Goal: Task Accomplishment & Management: Use online tool/utility

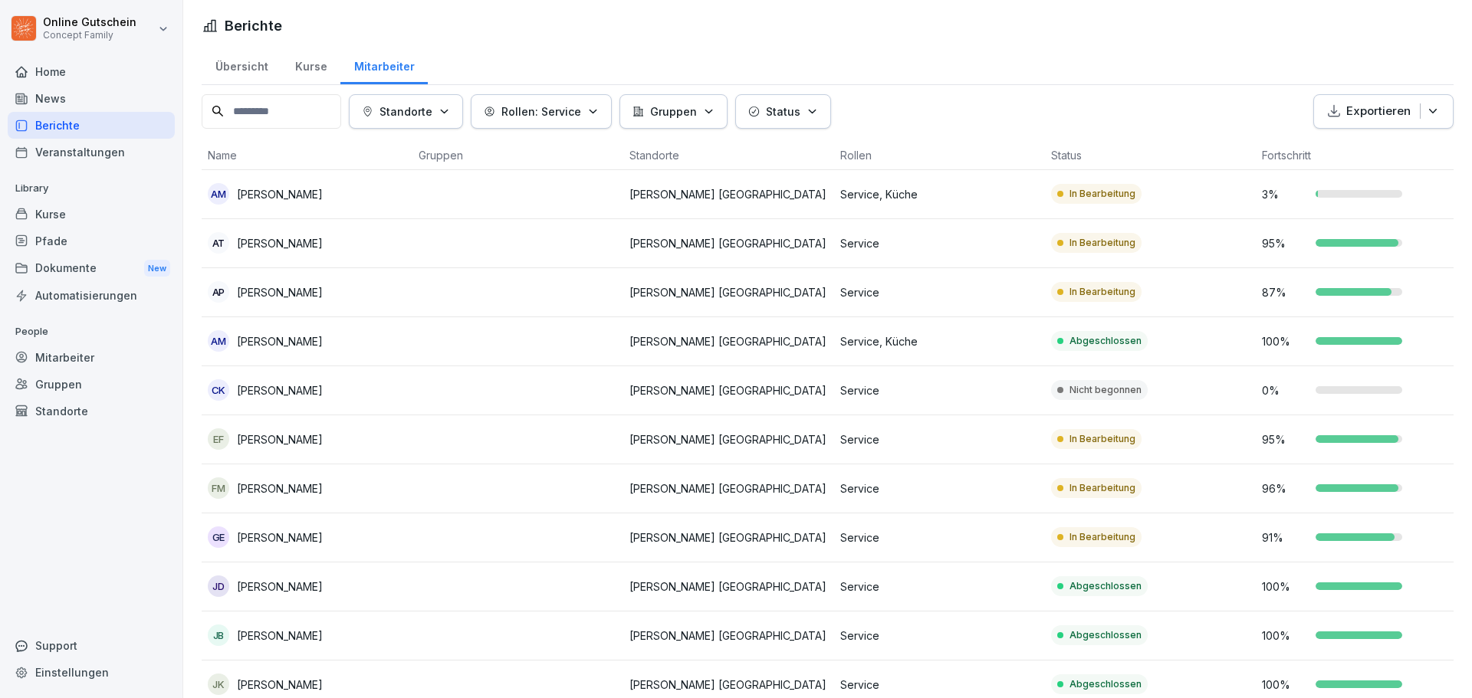
click at [609, 116] on button "Rollen: Service" at bounding box center [541, 111] width 141 height 34
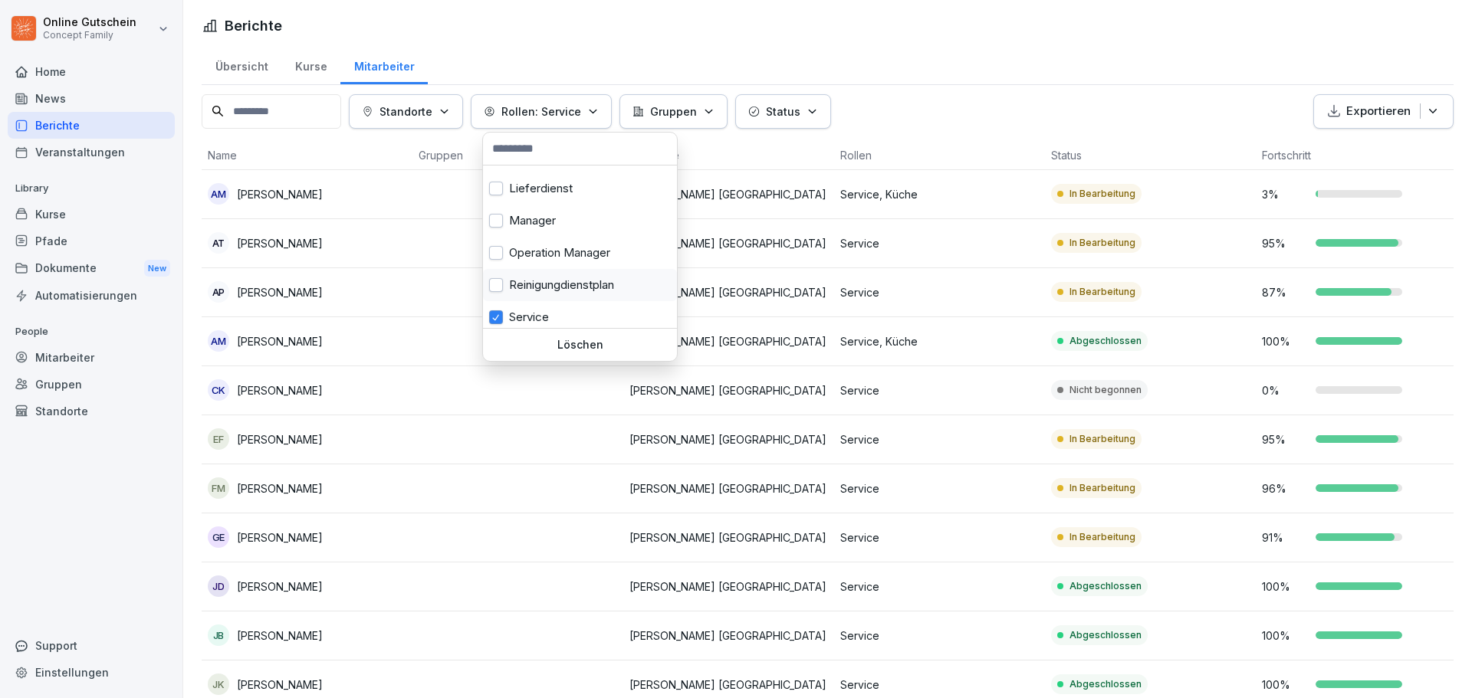
scroll to position [537, 0]
click at [543, 222] on div "Service" at bounding box center [580, 225] width 194 height 32
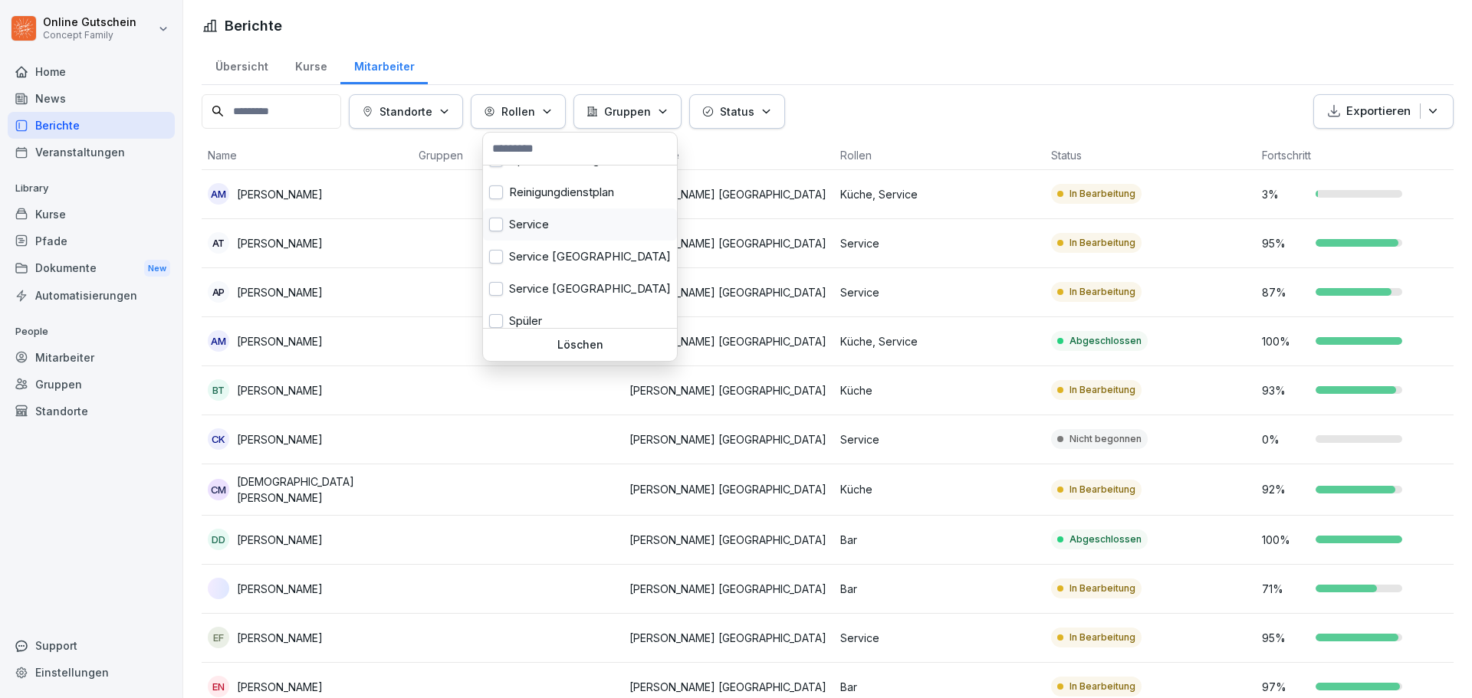
click at [543, 222] on div "Service" at bounding box center [580, 225] width 194 height 32
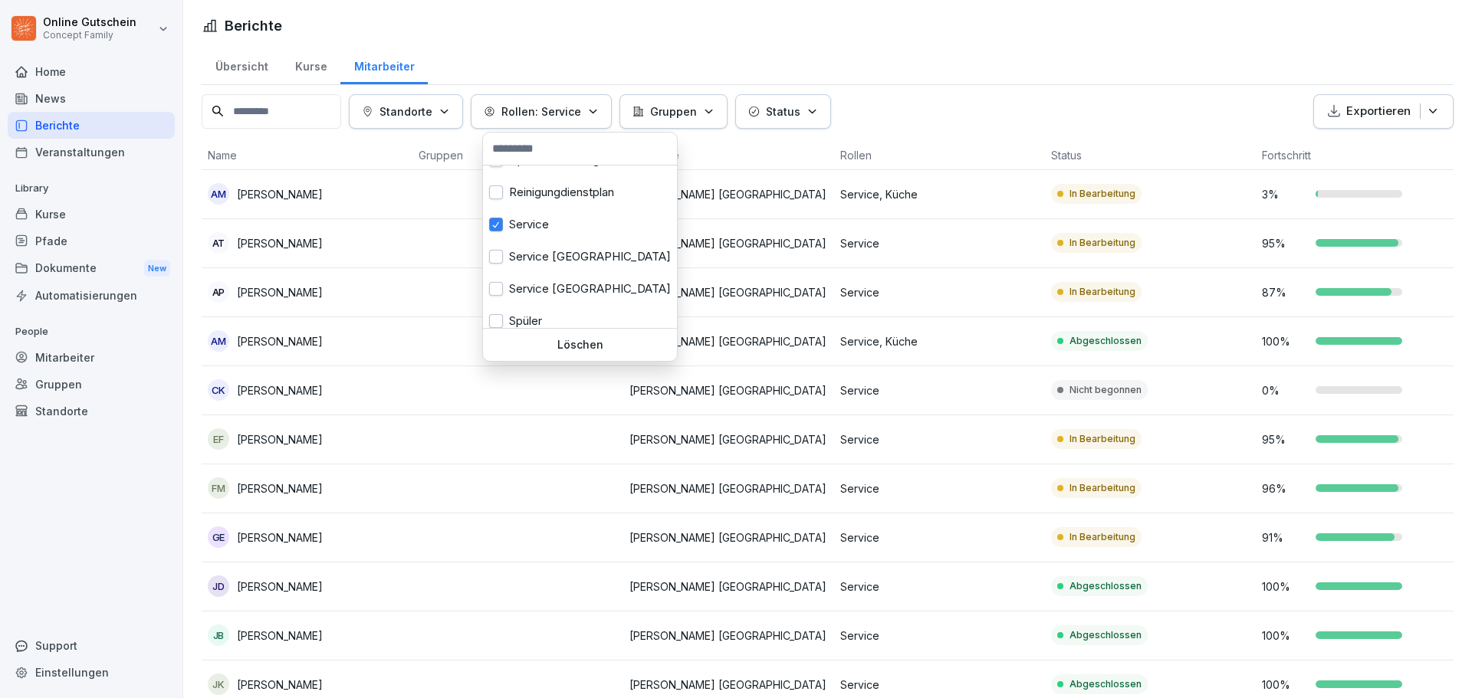
click at [874, 58] on html "Online Gutschein Concept Family Home News Berichte Veranstaltungen Library Kurs…" at bounding box center [736, 349] width 1472 height 698
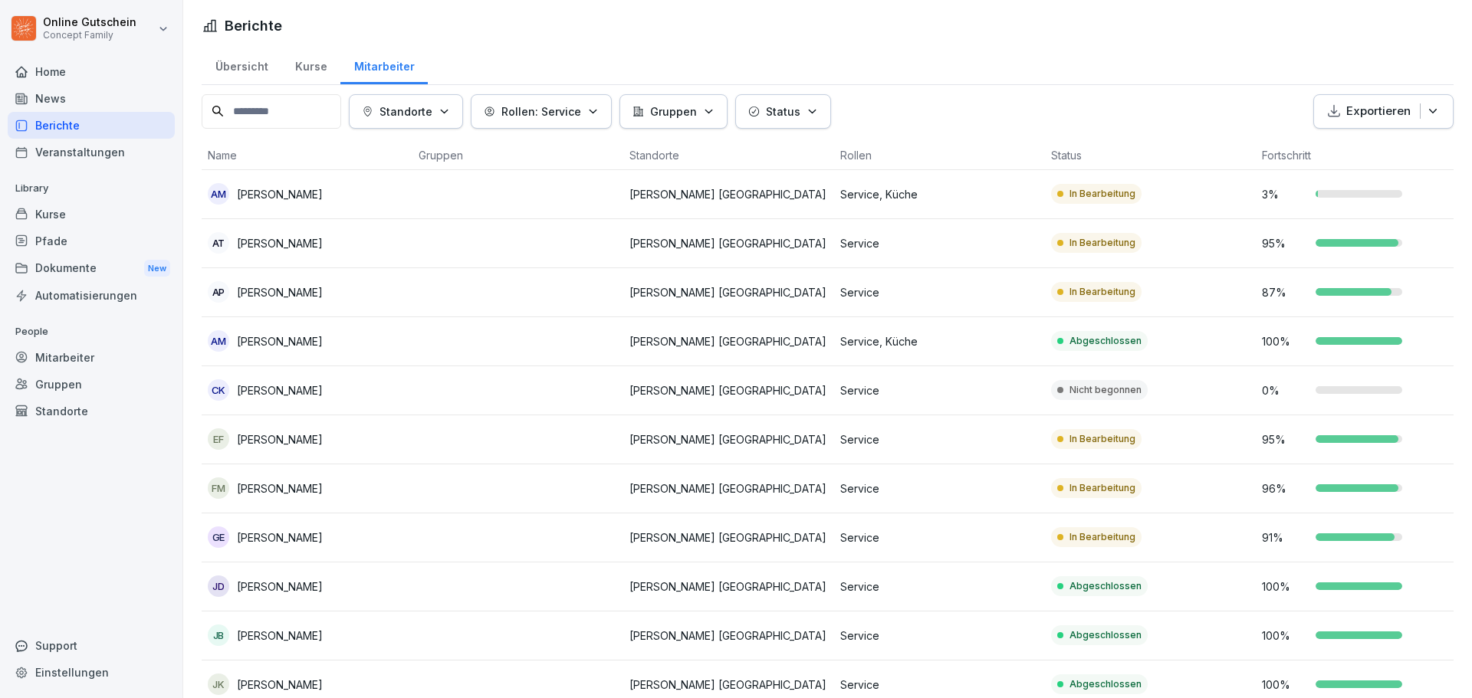
click at [1291, 244] on p "95 %" at bounding box center [1285, 243] width 46 height 16
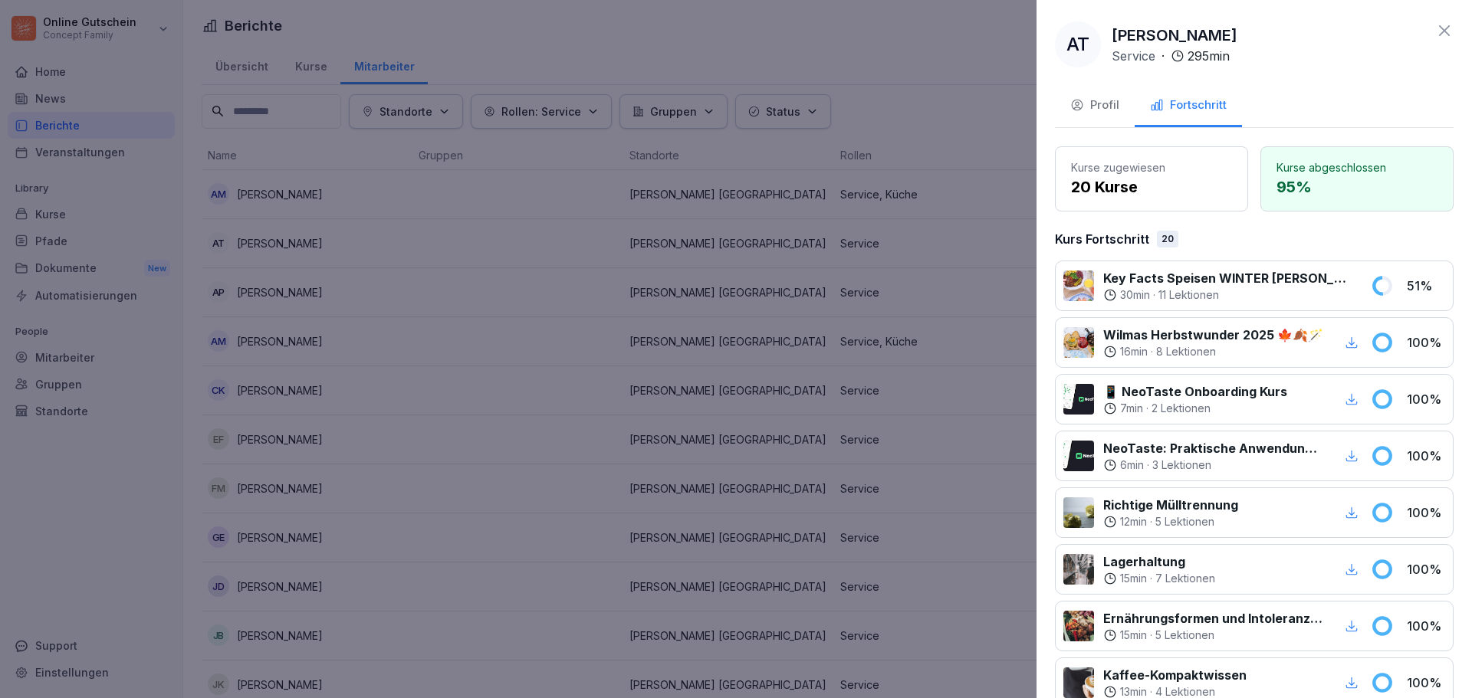
click at [1435, 26] on icon at bounding box center [1444, 30] width 18 height 18
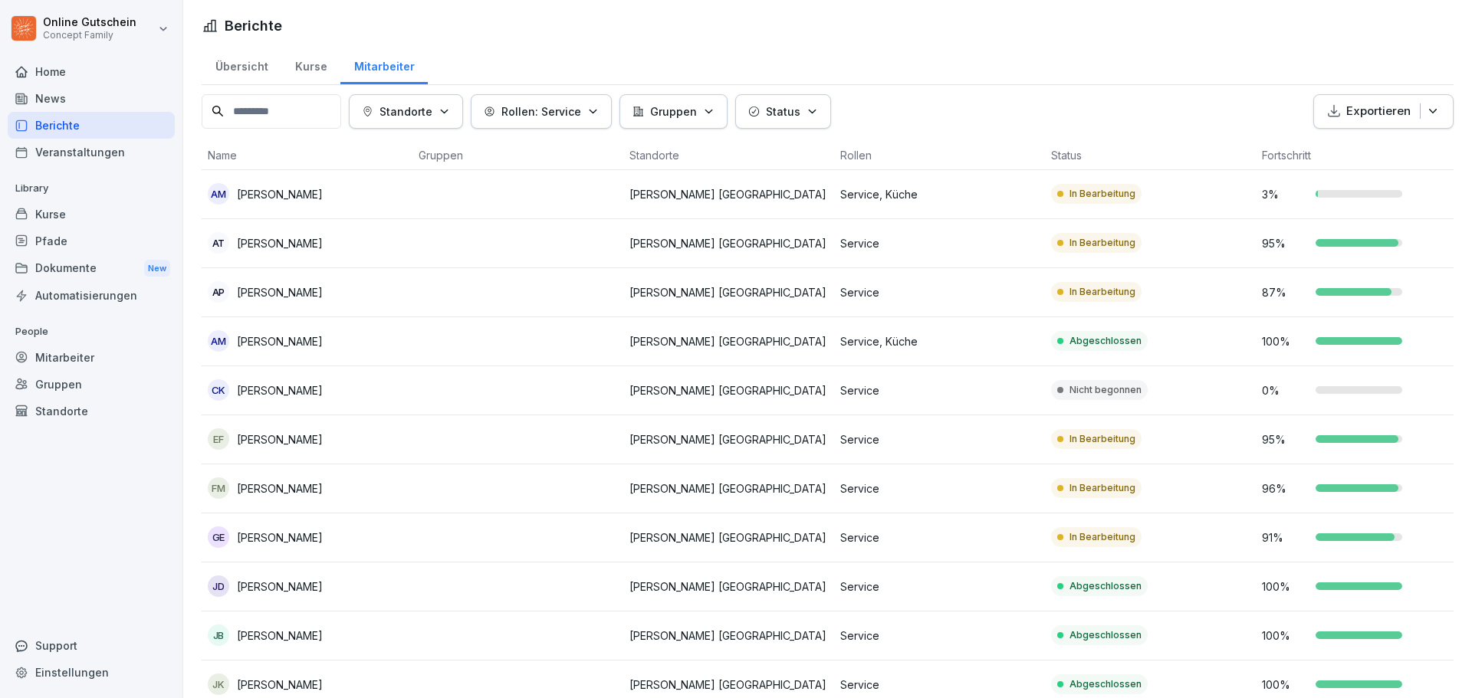
click at [1341, 300] on td "87 %" at bounding box center [1361, 292] width 211 height 49
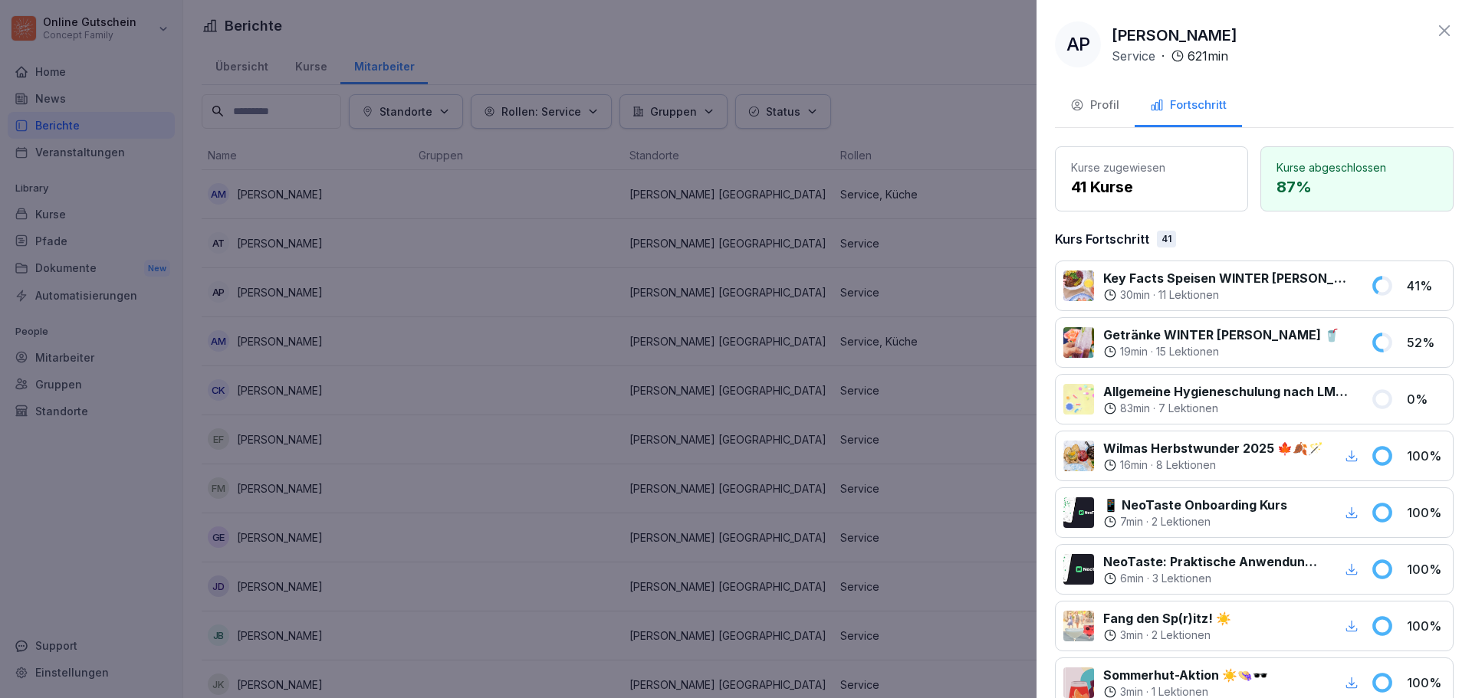
click at [1439, 33] on icon at bounding box center [1444, 30] width 11 height 11
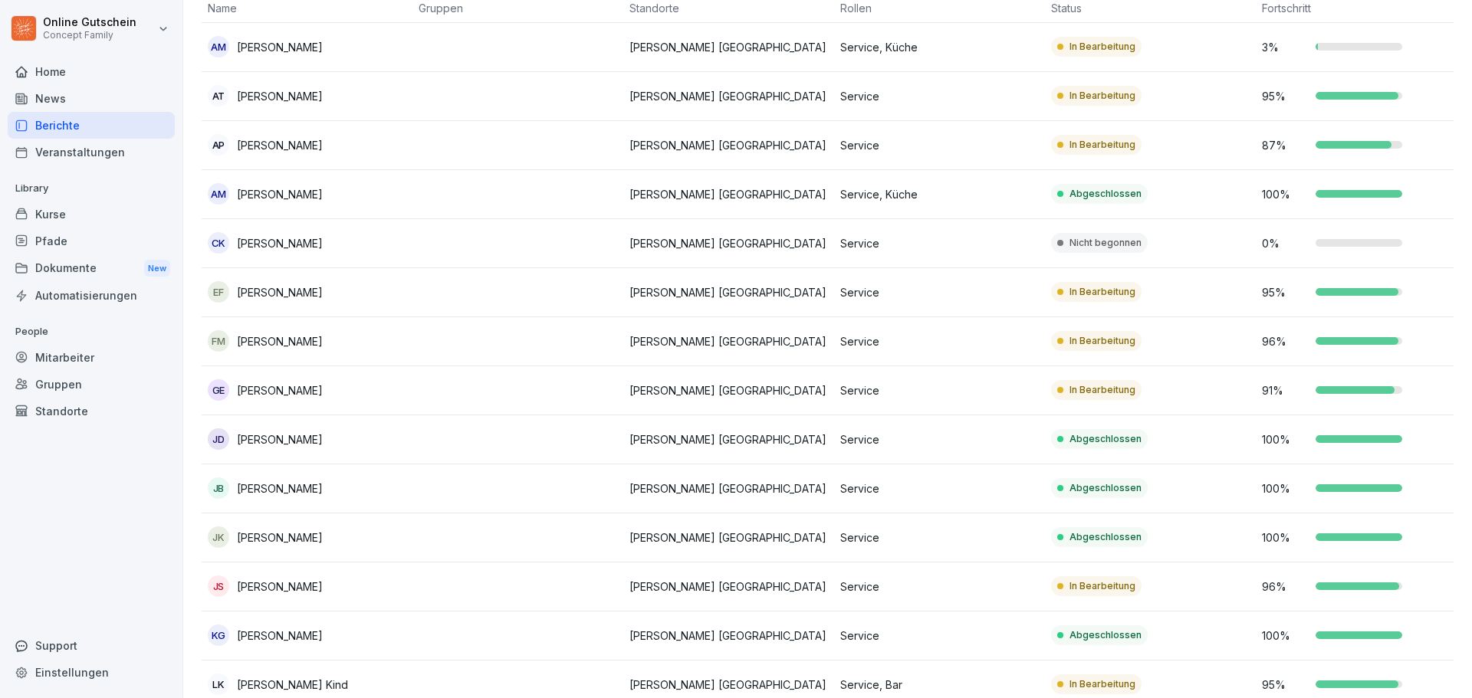
scroll to position [153, 0]
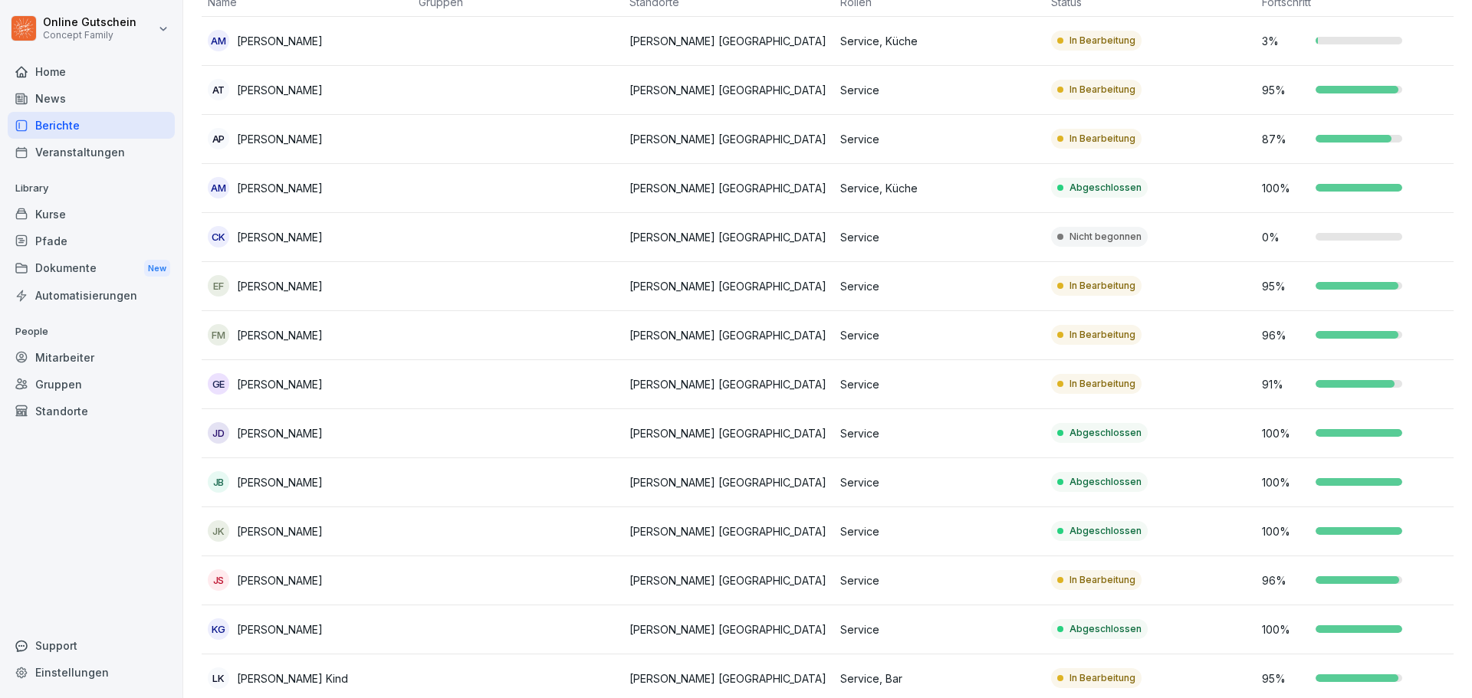
click at [1300, 288] on p "95 %" at bounding box center [1285, 286] width 46 height 16
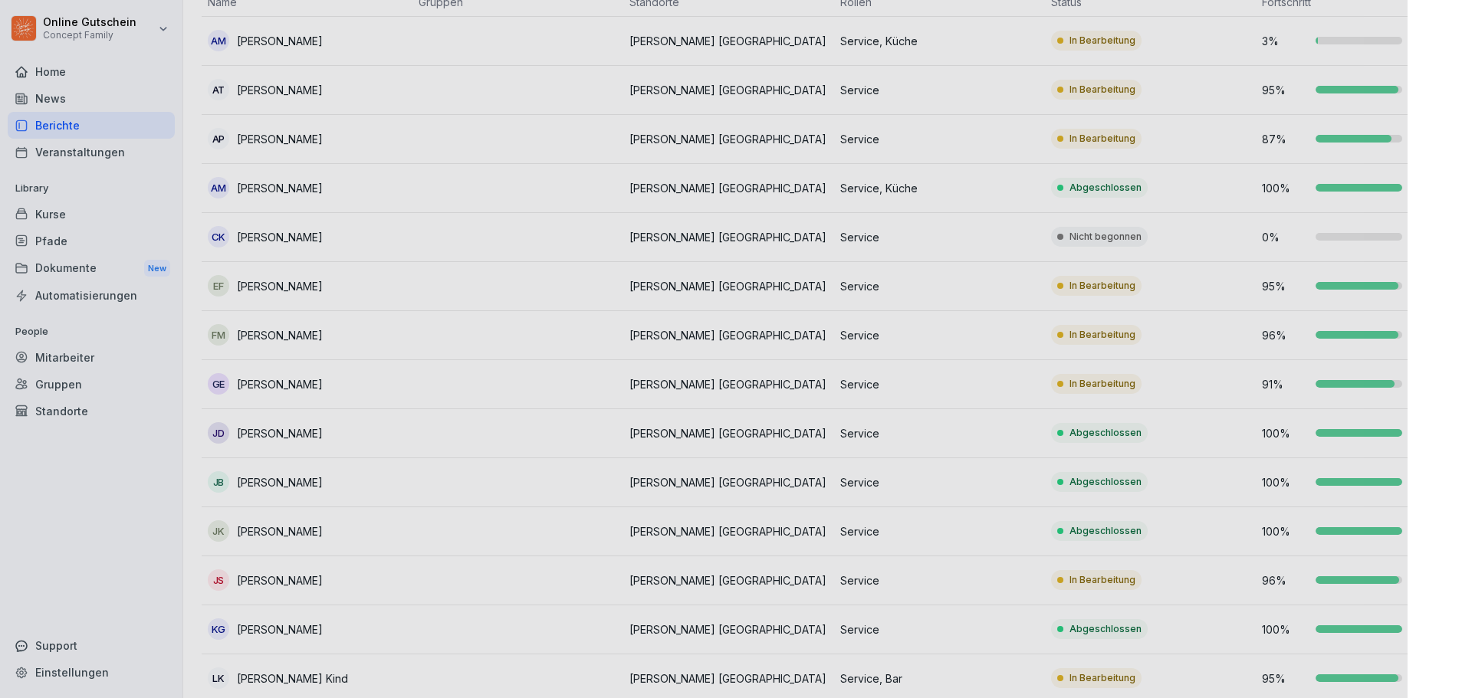
click at [1300, 287] on div at bounding box center [736, 349] width 1472 height 698
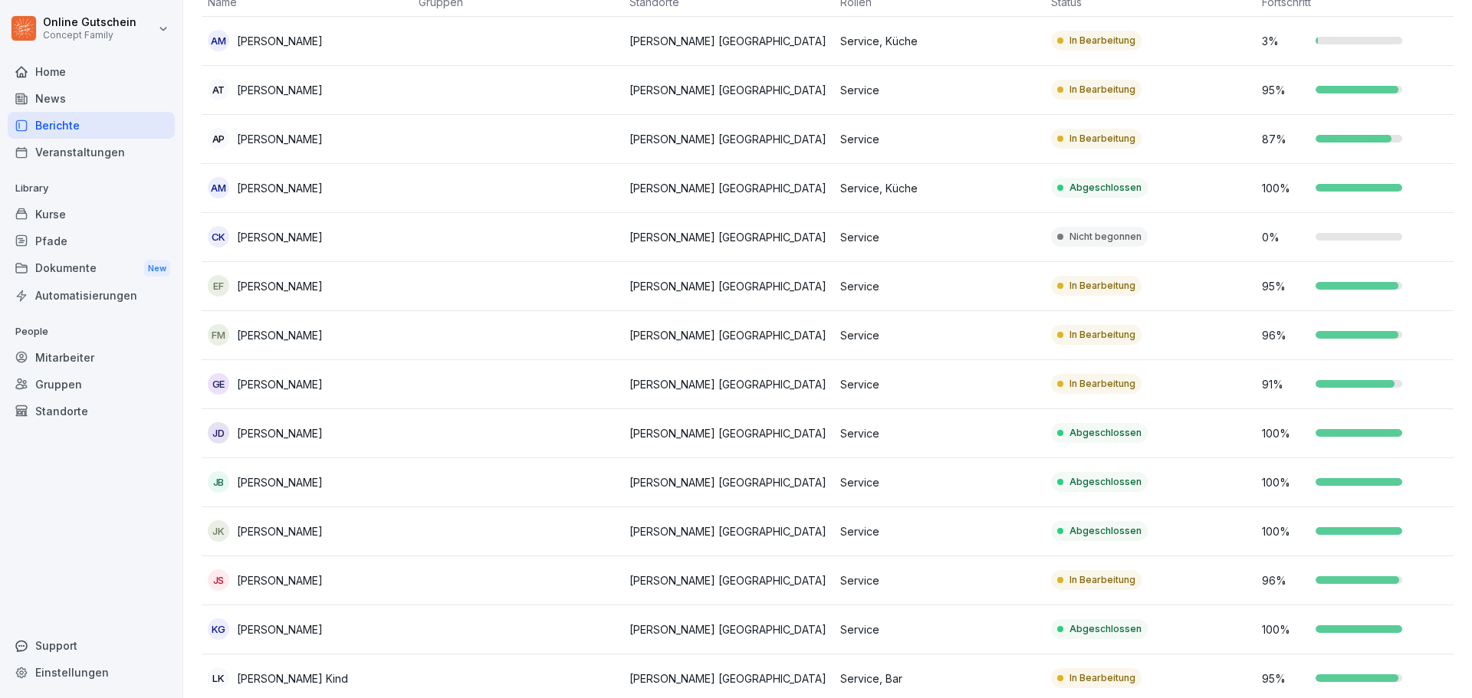
click at [1300, 287] on p "95 %" at bounding box center [1285, 286] width 46 height 16
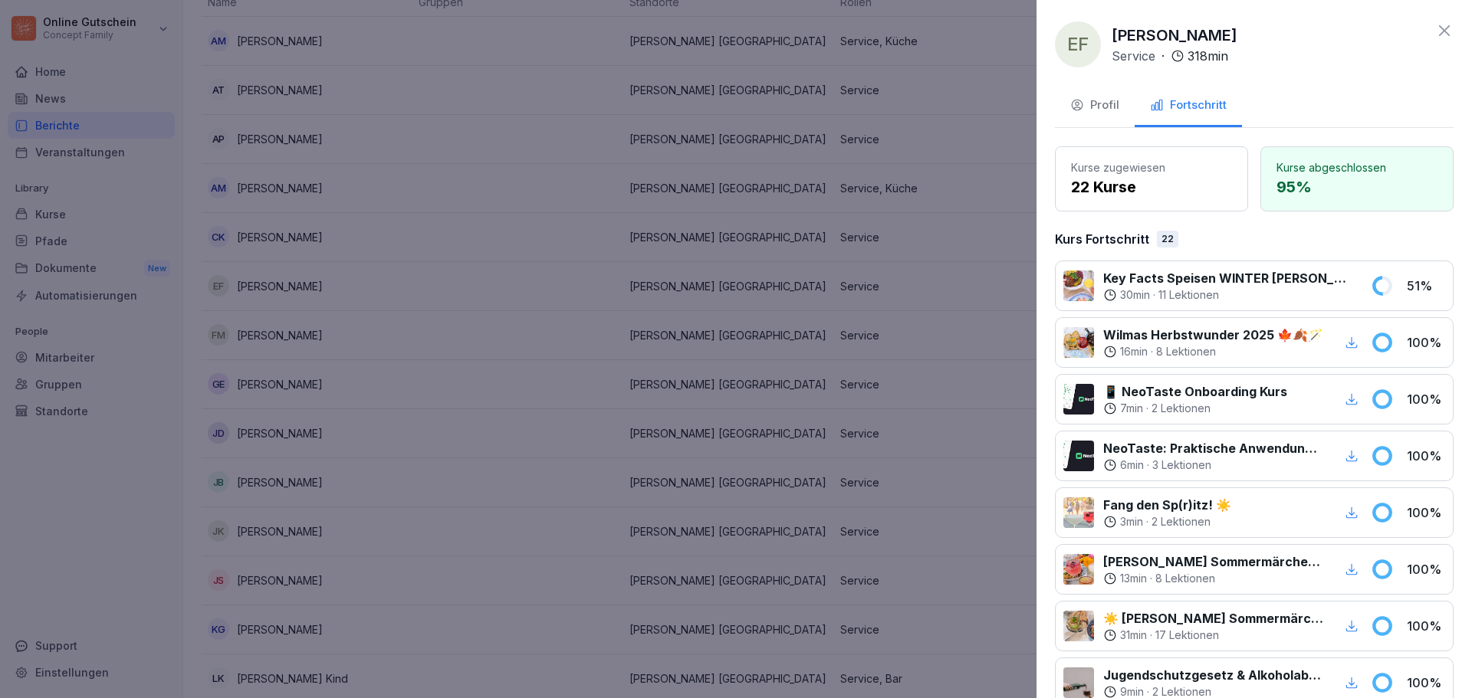
click at [1299, 287] on div "30 min · 11 Lektionen" at bounding box center [1227, 294] width 249 height 15
click at [1439, 28] on icon at bounding box center [1444, 30] width 11 height 11
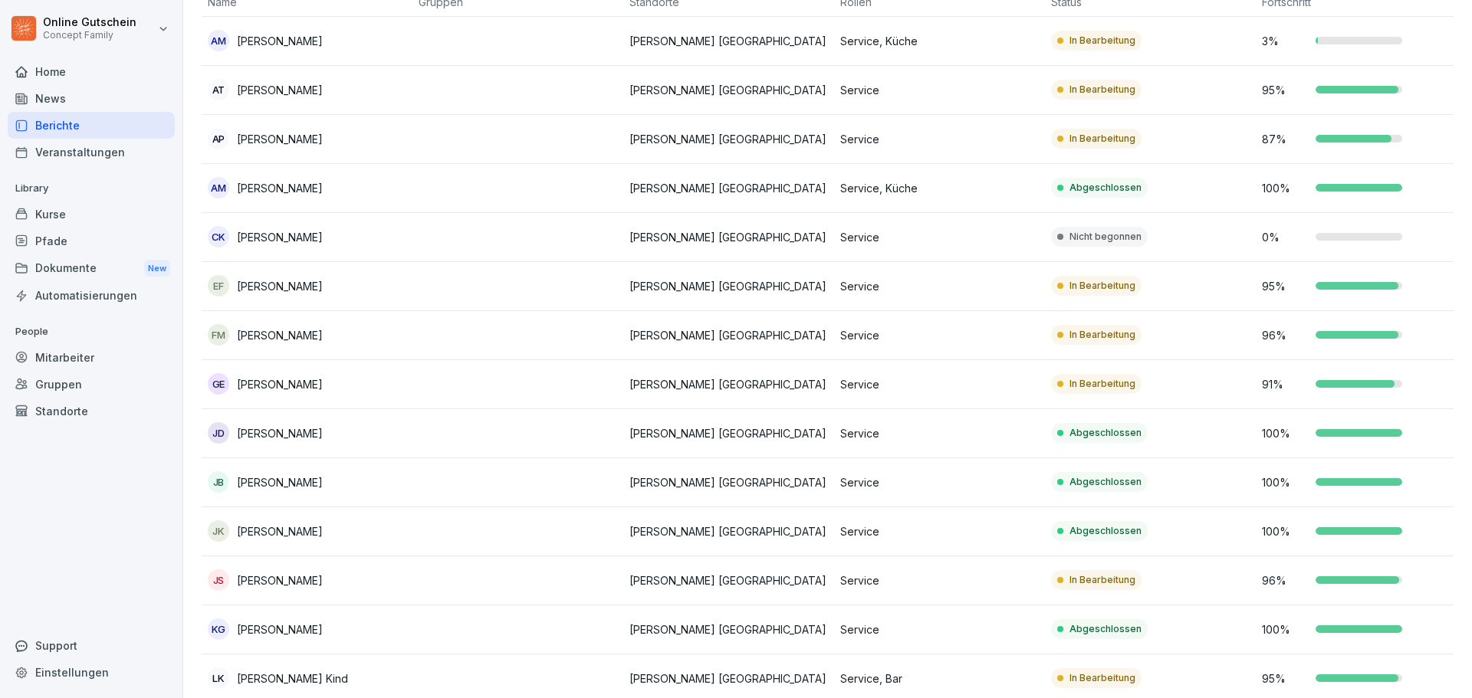
click at [1243, 343] on td "In Bearbeitung" at bounding box center [1150, 335] width 211 height 49
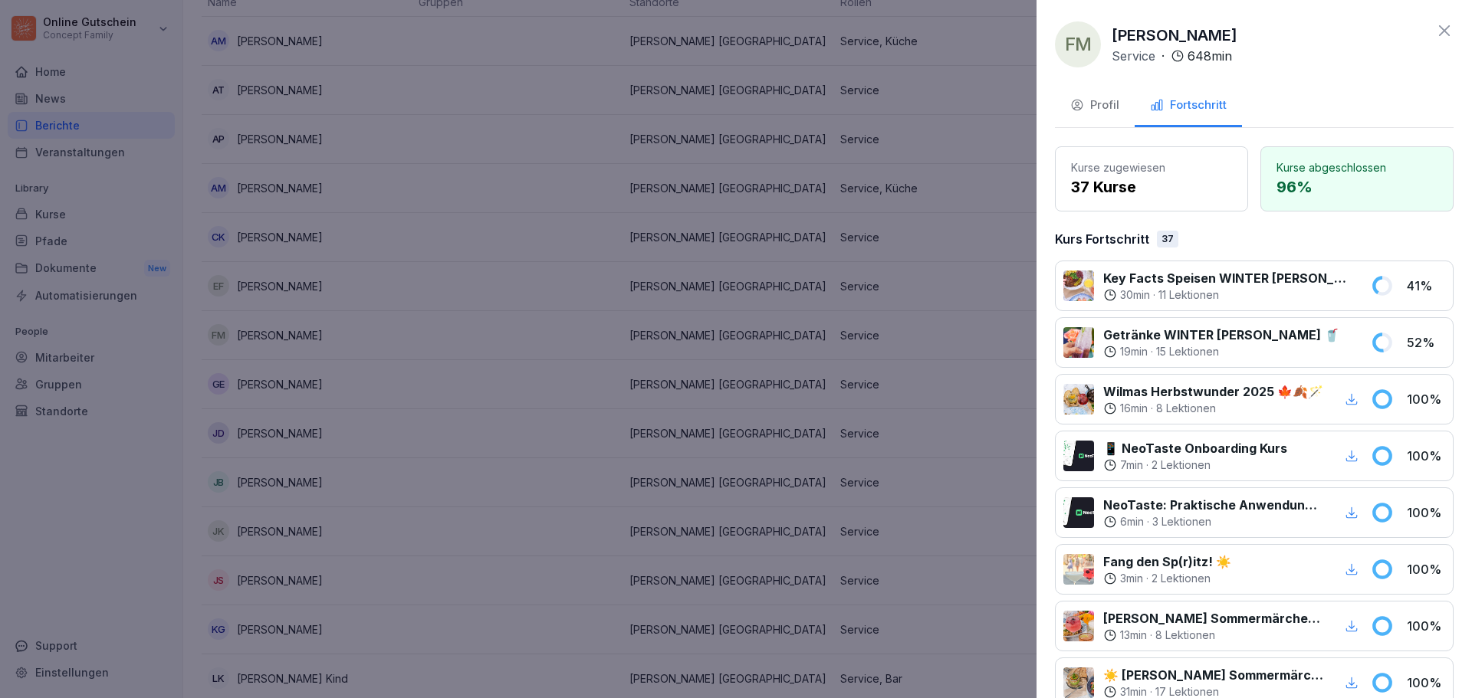
click at [1435, 23] on icon at bounding box center [1444, 30] width 18 height 18
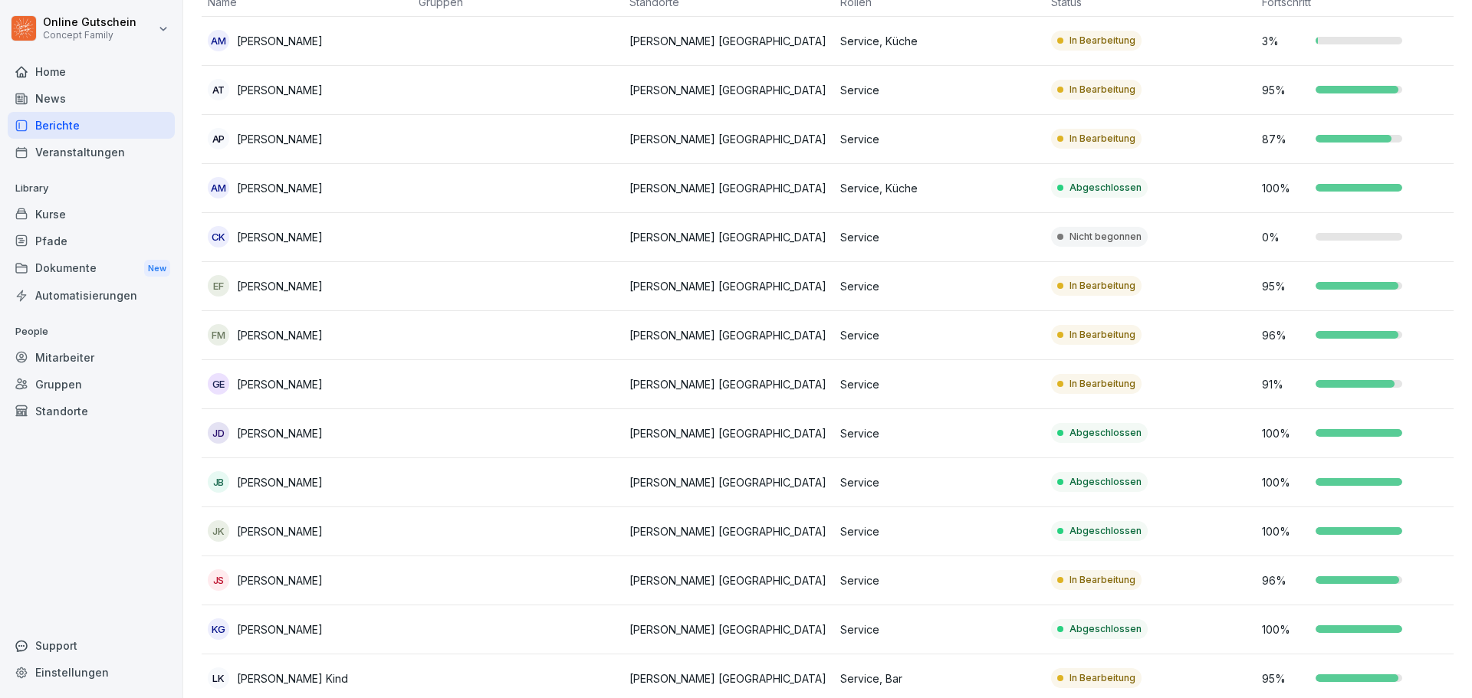
click at [262, 389] on p "[PERSON_NAME]" at bounding box center [280, 384] width 86 height 16
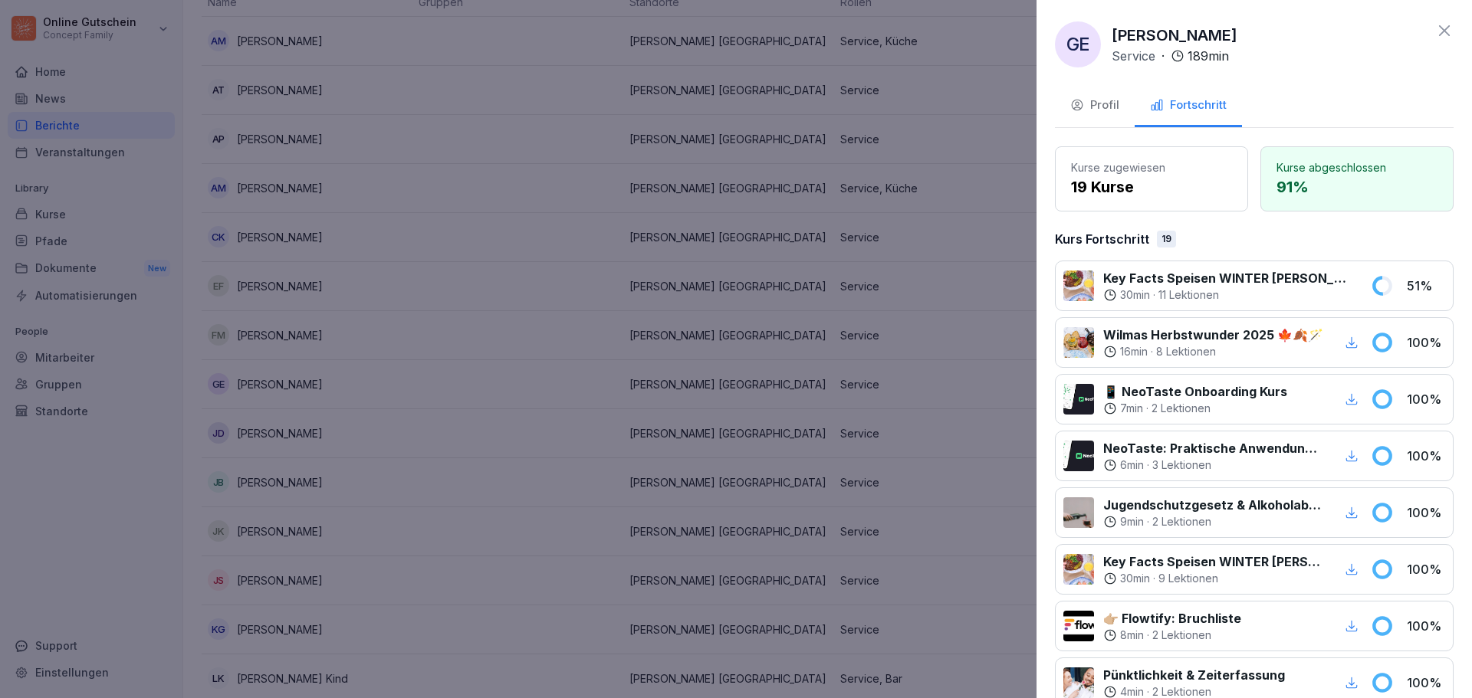
click at [1435, 38] on icon at bounding box center [1444, 30] width 18 height 18
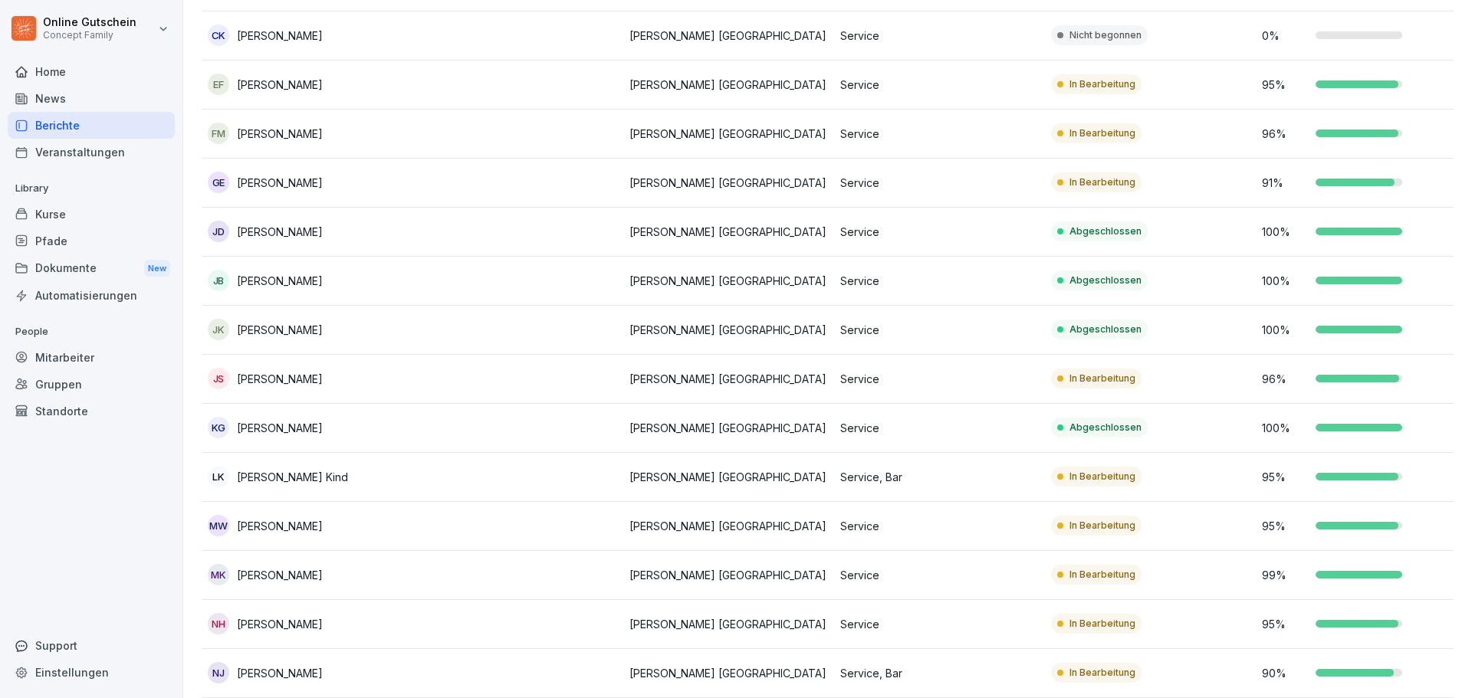
scroll to position [383, 0]
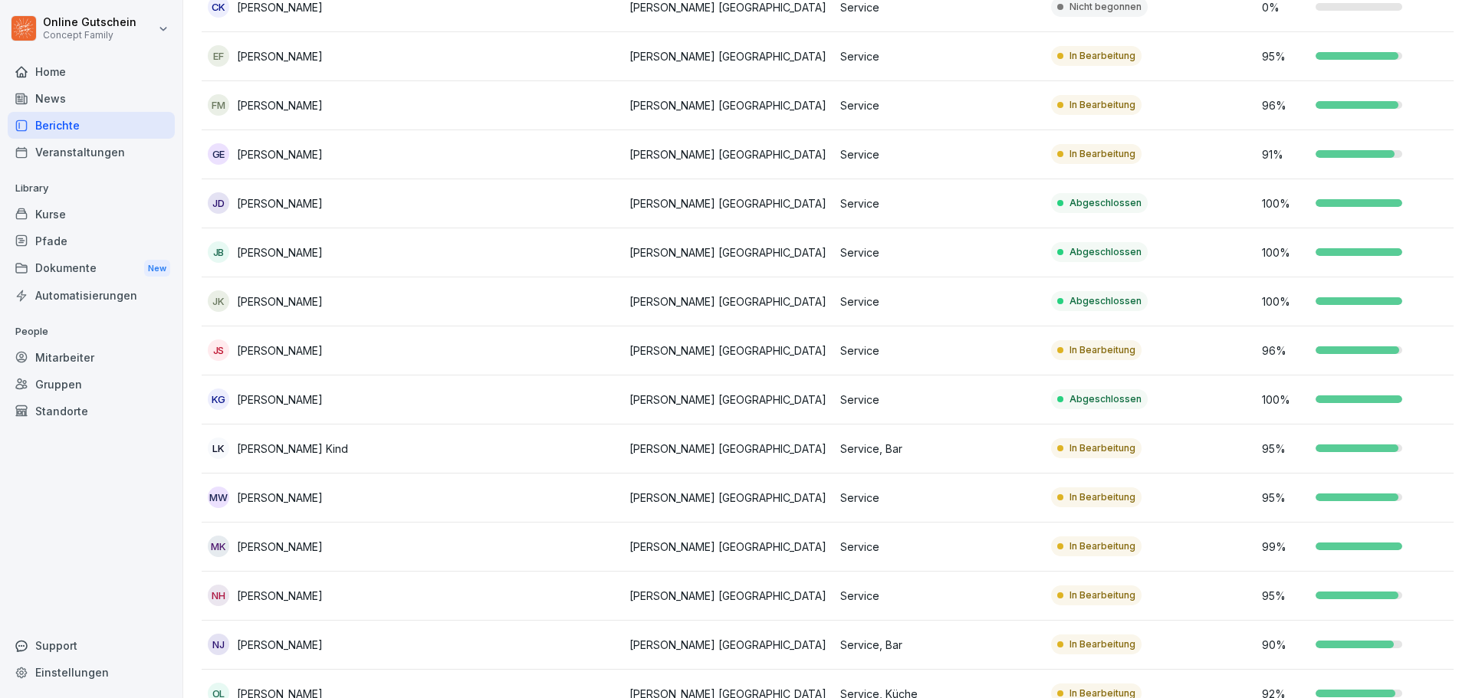
click at [1323, 361] on td "96 %" at bounding box center [1361, 351] width 211 height 49
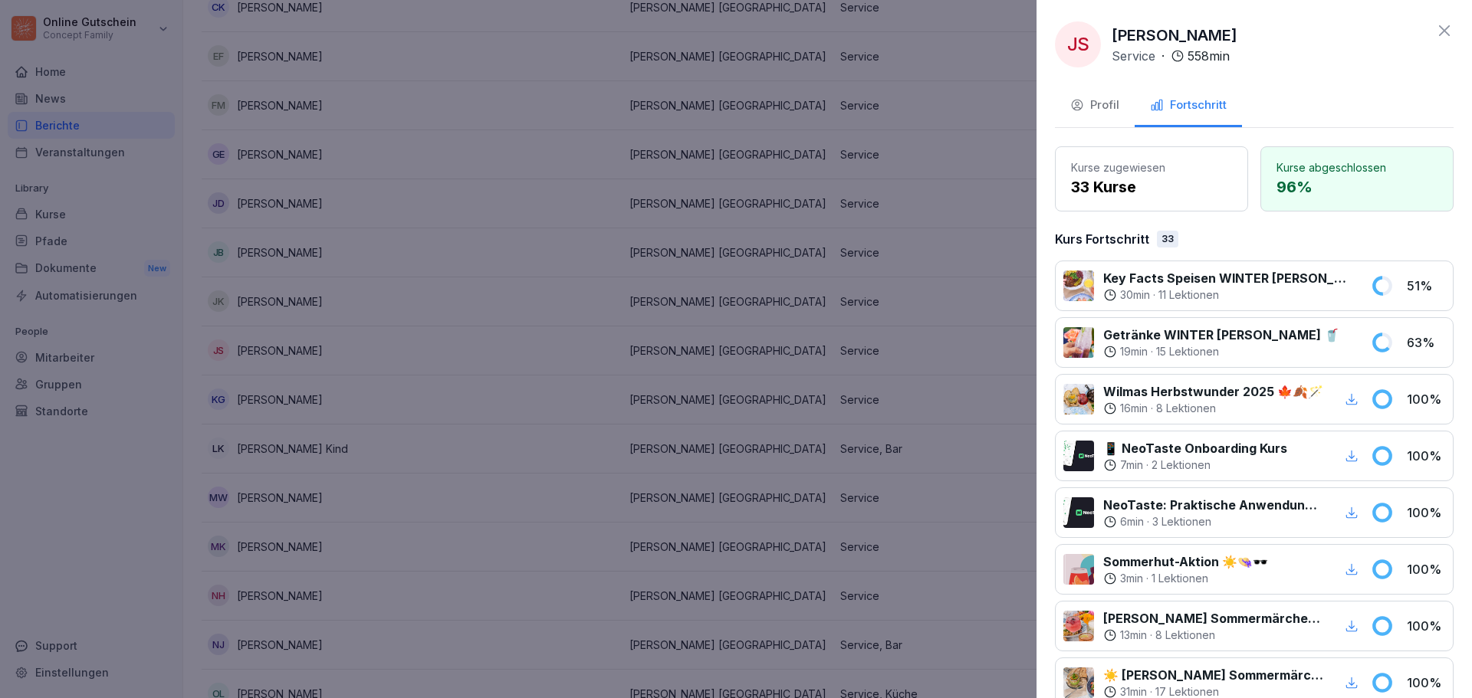
click at [1438, 28] on icon at bounding box center [1444, 30] width 18 height 18
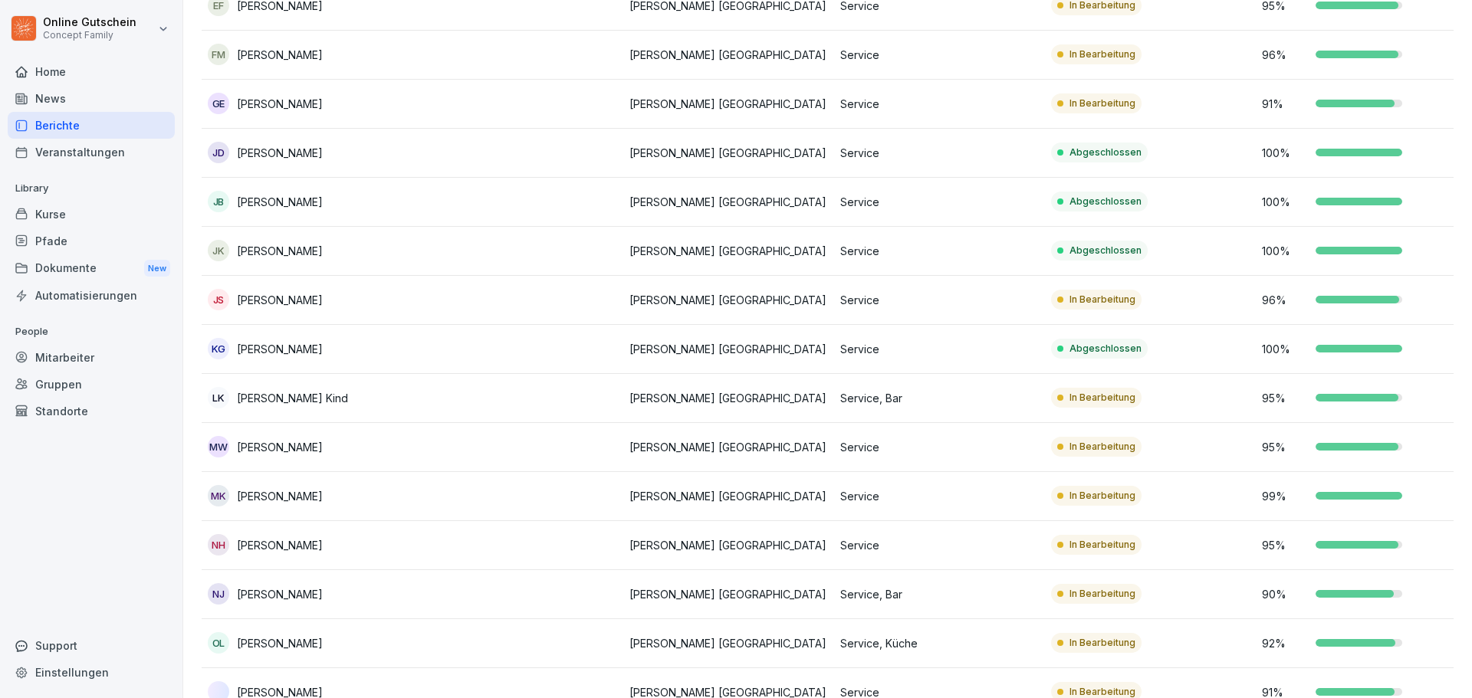
scroll to position [460, 0]
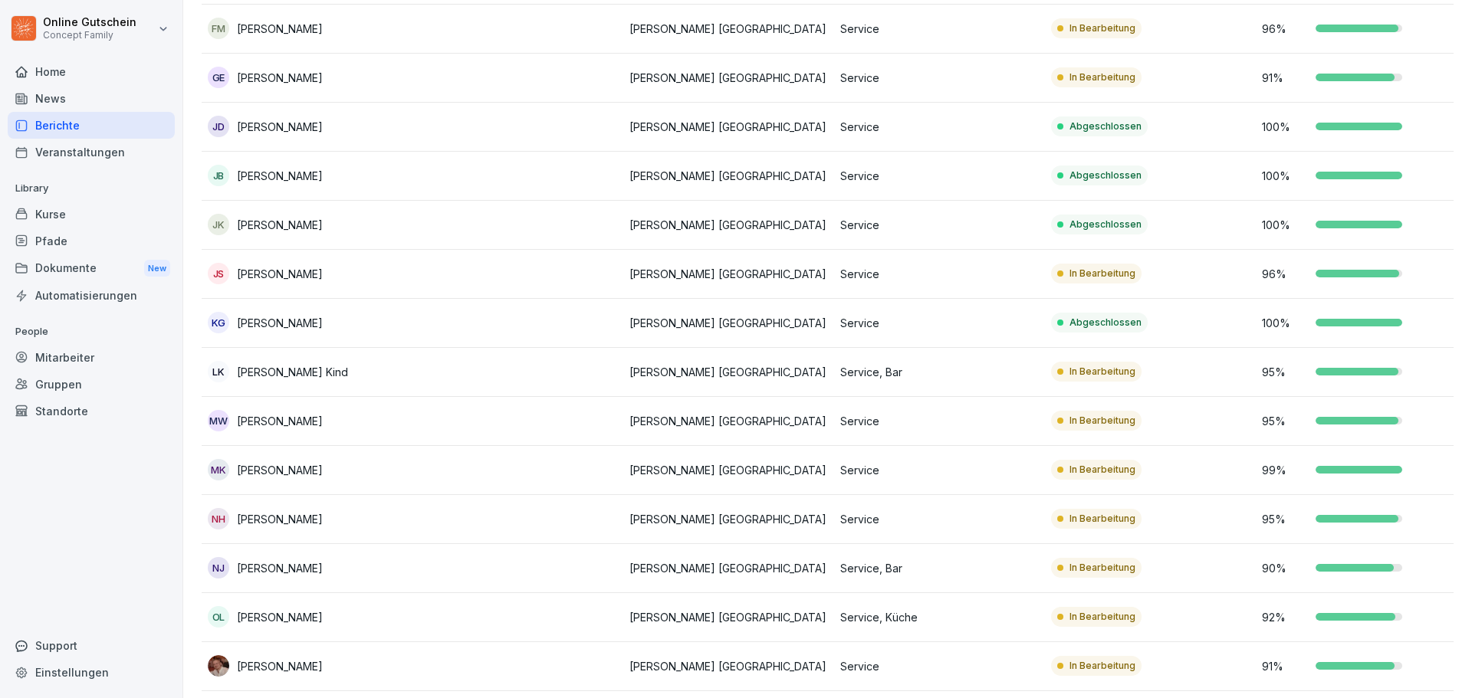
click at [1361, 373] on div at bounding box center [1356, 372] width 83 height 8
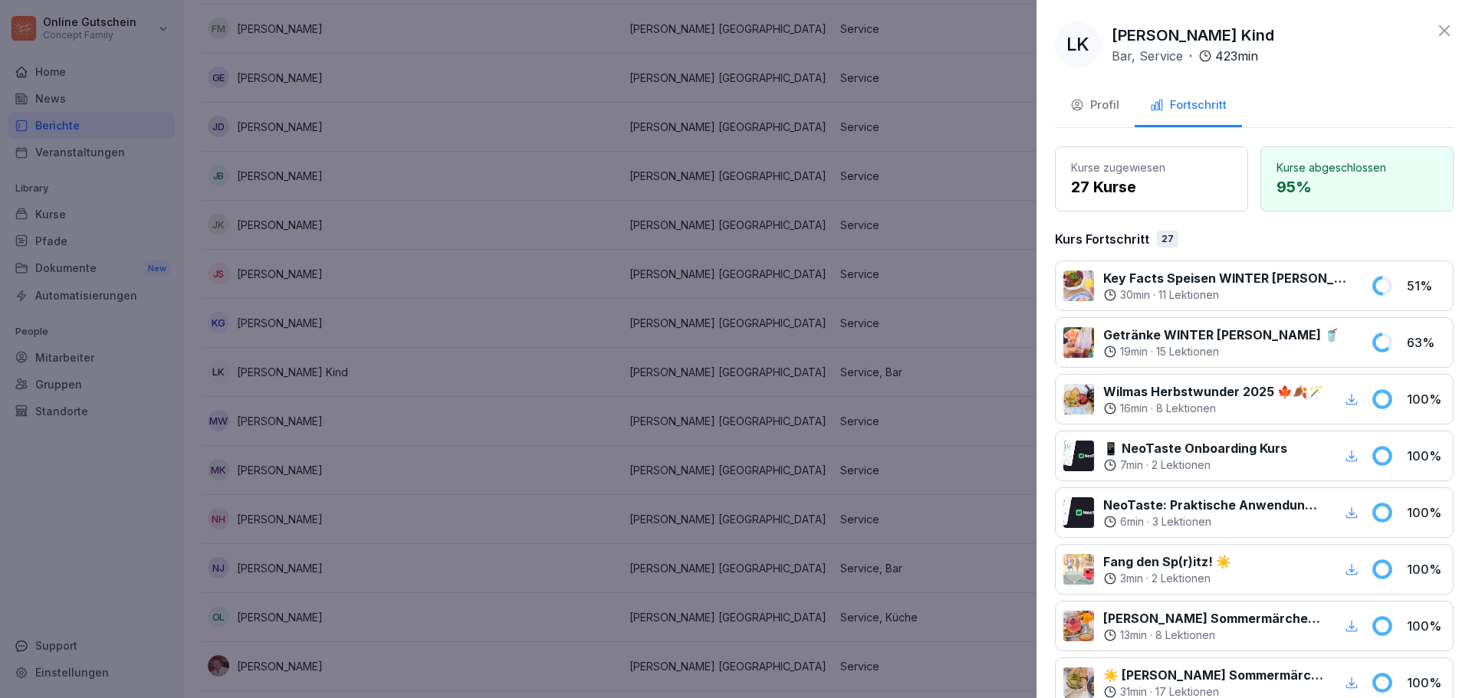
click at [1435, 35] on icon at bounding box center [1444, 30] width 18 height 18
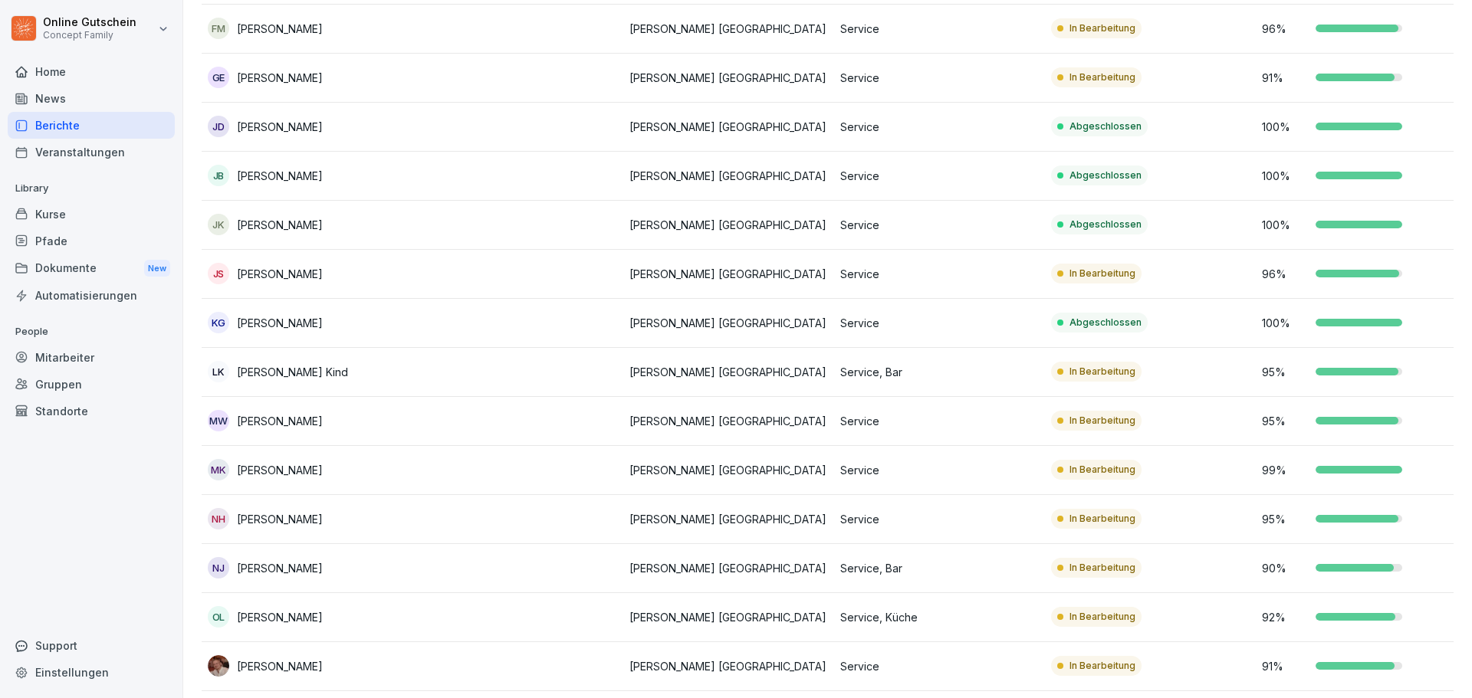
click at [303, 471] on p "[PERSON_NAME]" at bounding box center [280, 470] width 86 height 16
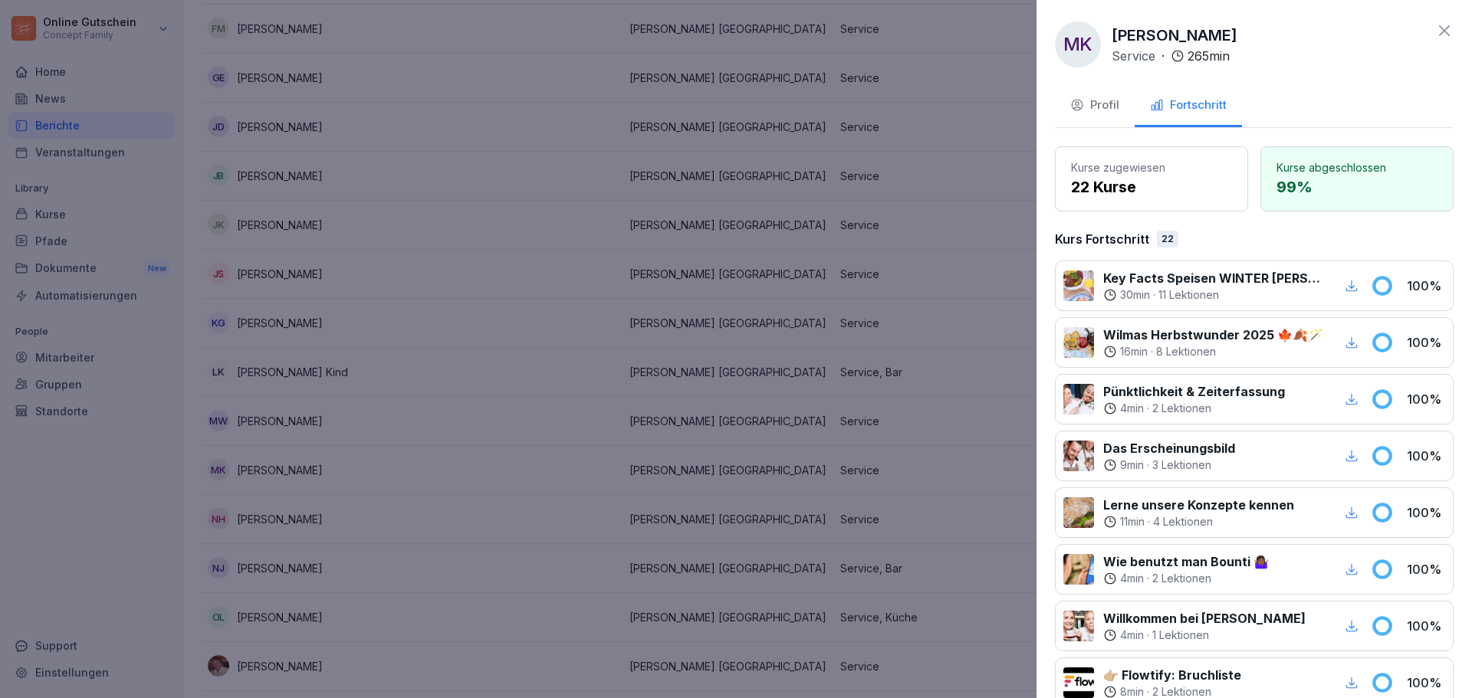
click at [1435, 27] on icon at bounding box center [1444, 30] width 18 height 18
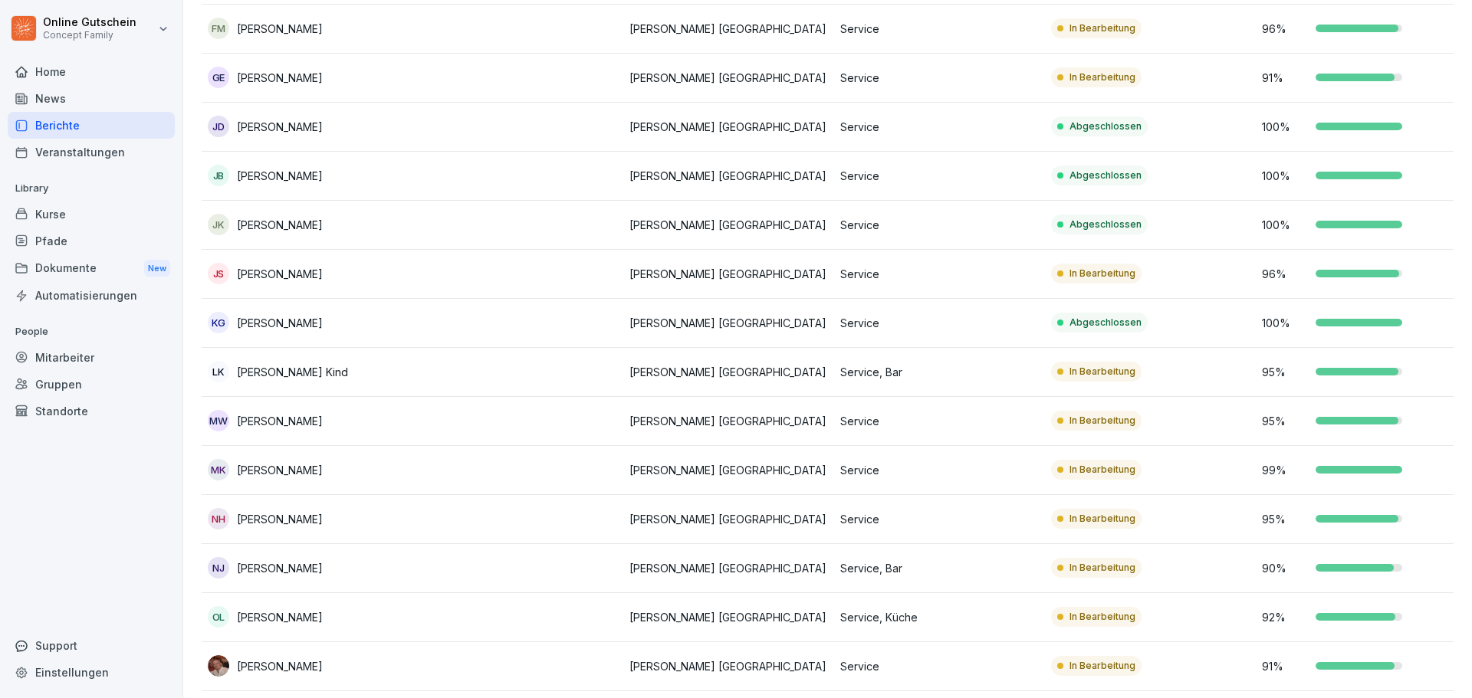
click at [458, 527] on td at bounding box center [517, 519] width 211 height 49
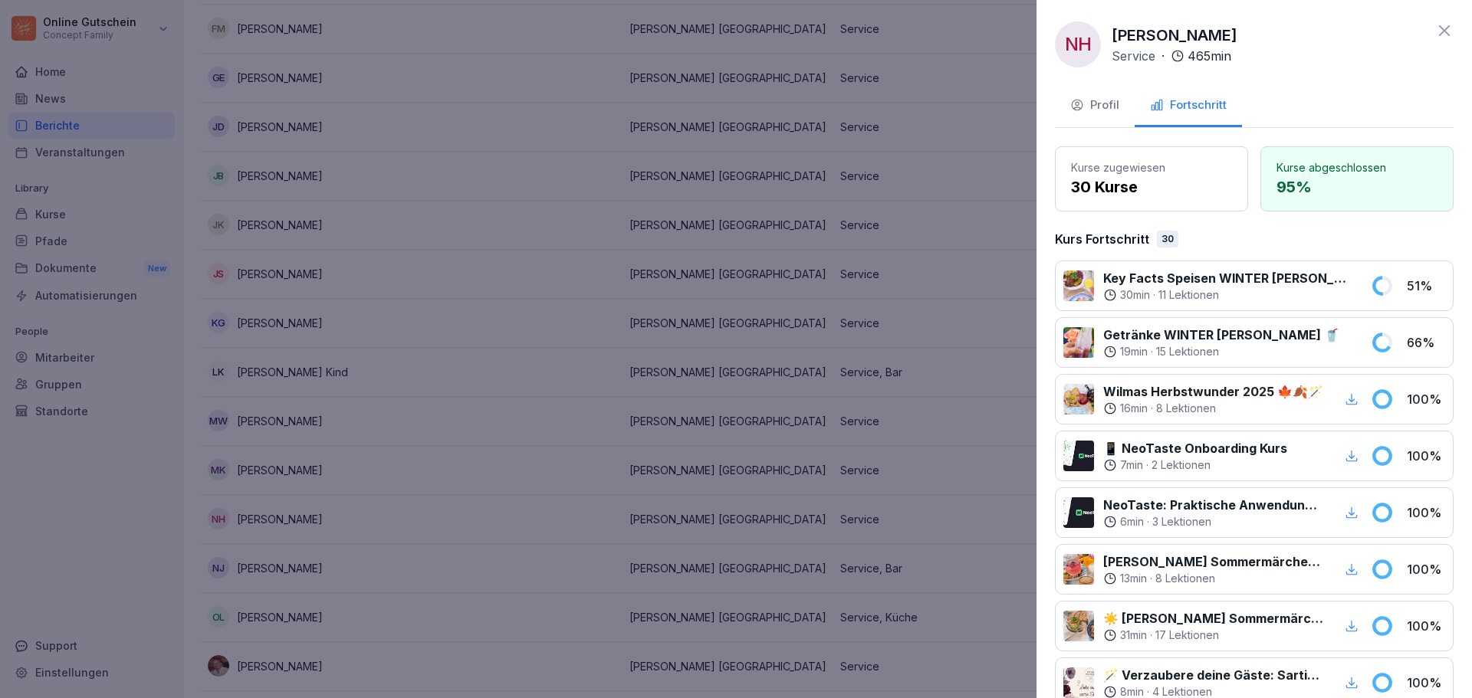
click at [1421, 31] on div "NH [PERSON_NAME] Service · 465 min" at bounding box center [1254, 44] width 399 height 46
click at [1435, 31] on icon at bounding box center [1444, 30] width 18 height 18
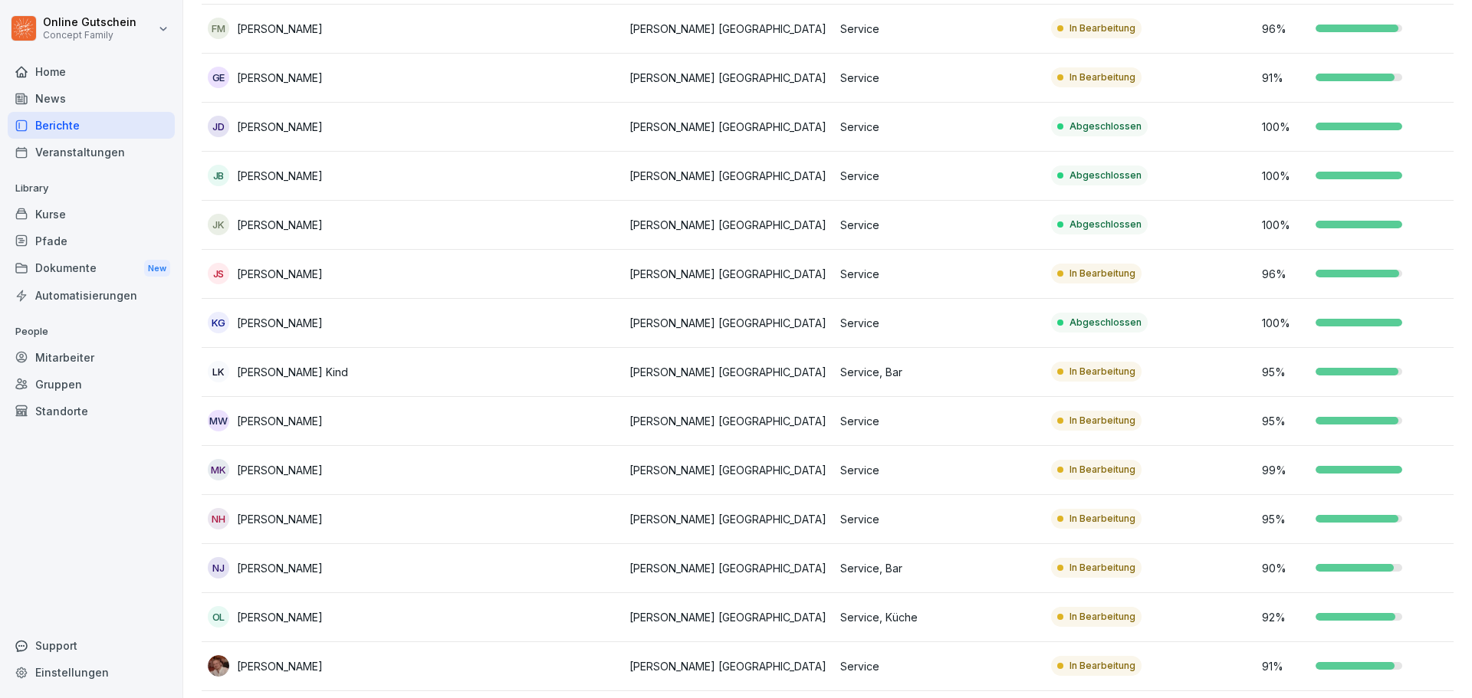
click at [1160, 576] on td "In Bearbeitung" at bounding box center [1150, 568] width 211 height 49
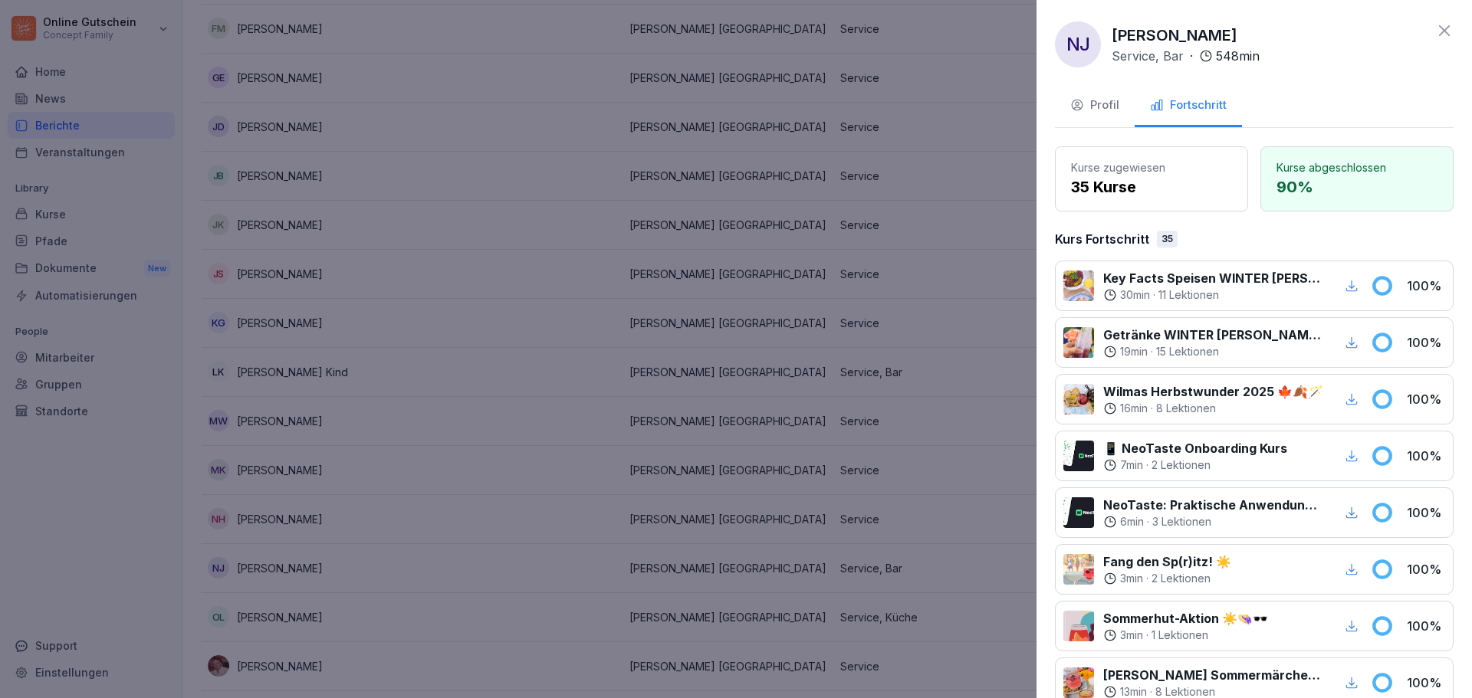
click at [1435, 35] on icon at bounding box center [1444, 30] width 18 height 18
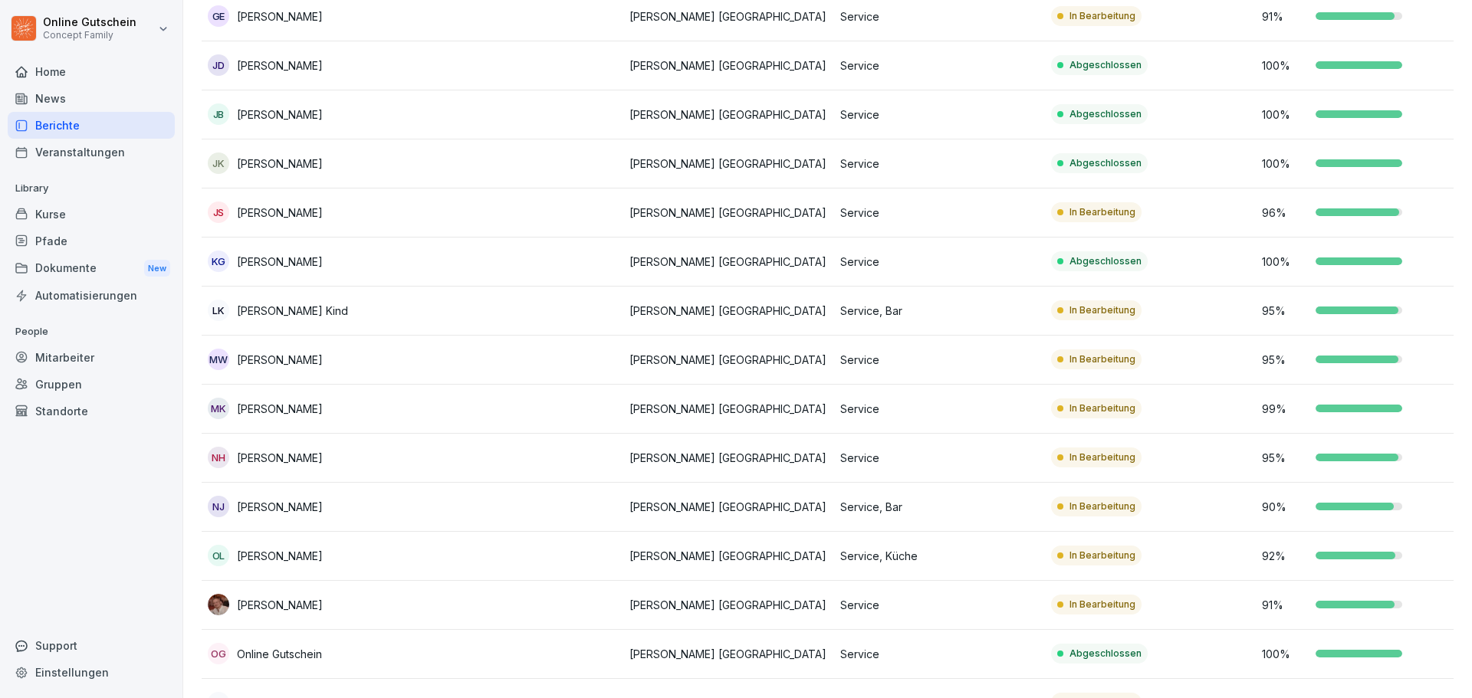
scroll to position [613, 0]
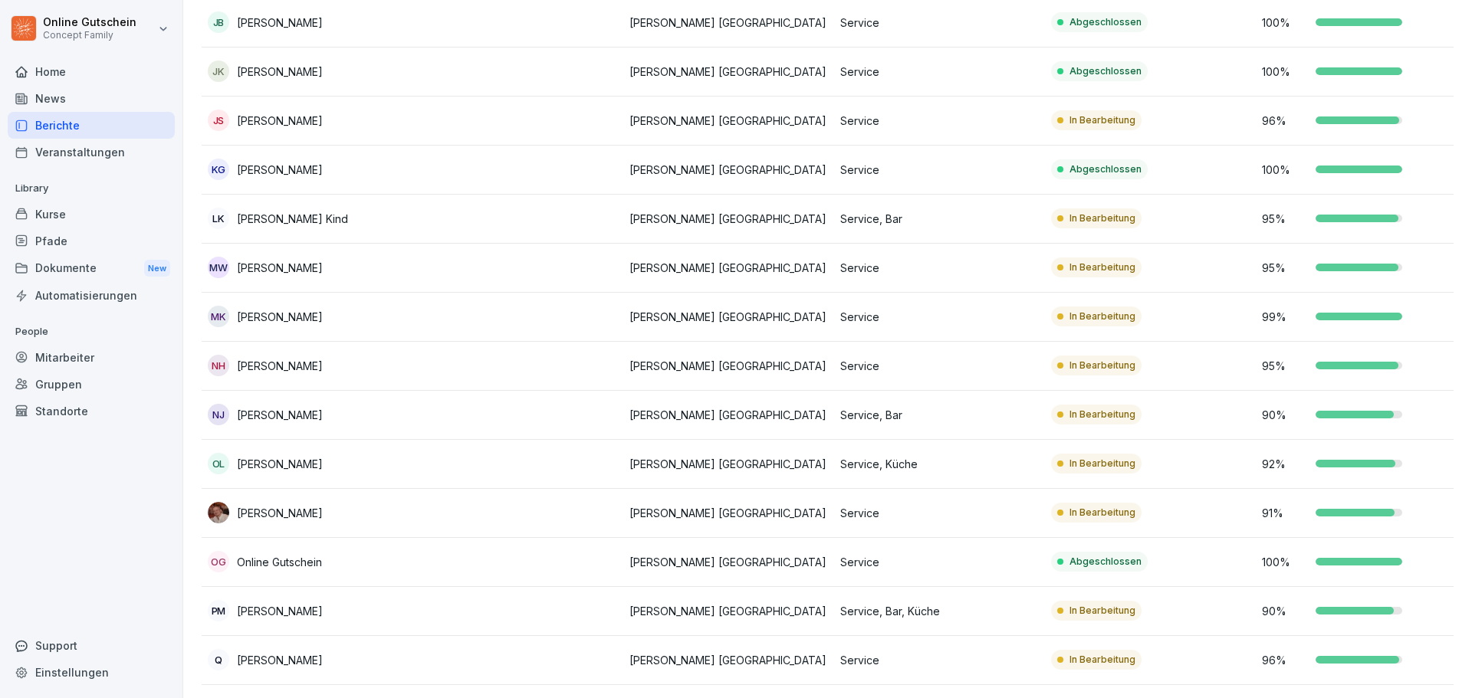
click at [366, 470] on div "OL [PERSON_NAME]" at bounding box center [307, 463] width 199 height 21
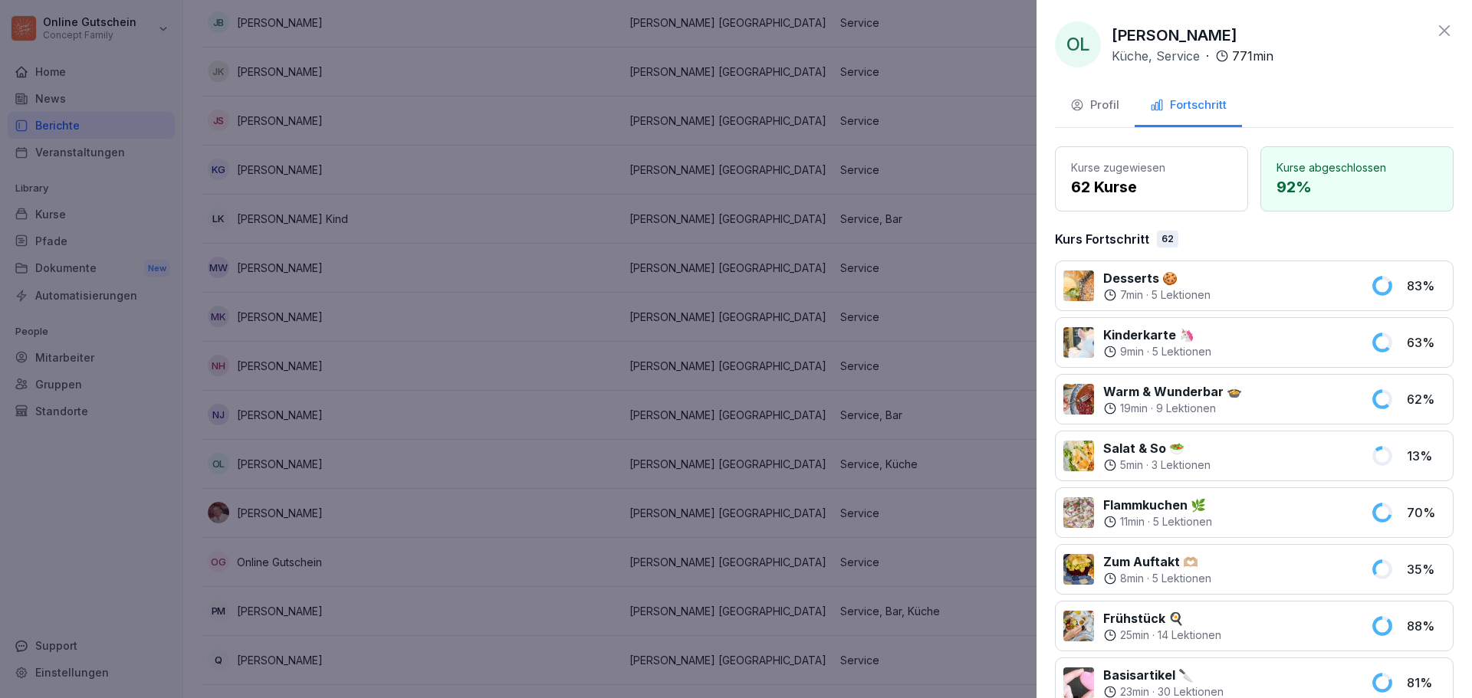
click at [1436, 24] on icon at bounding box center [1444, 30] width 18 height 18
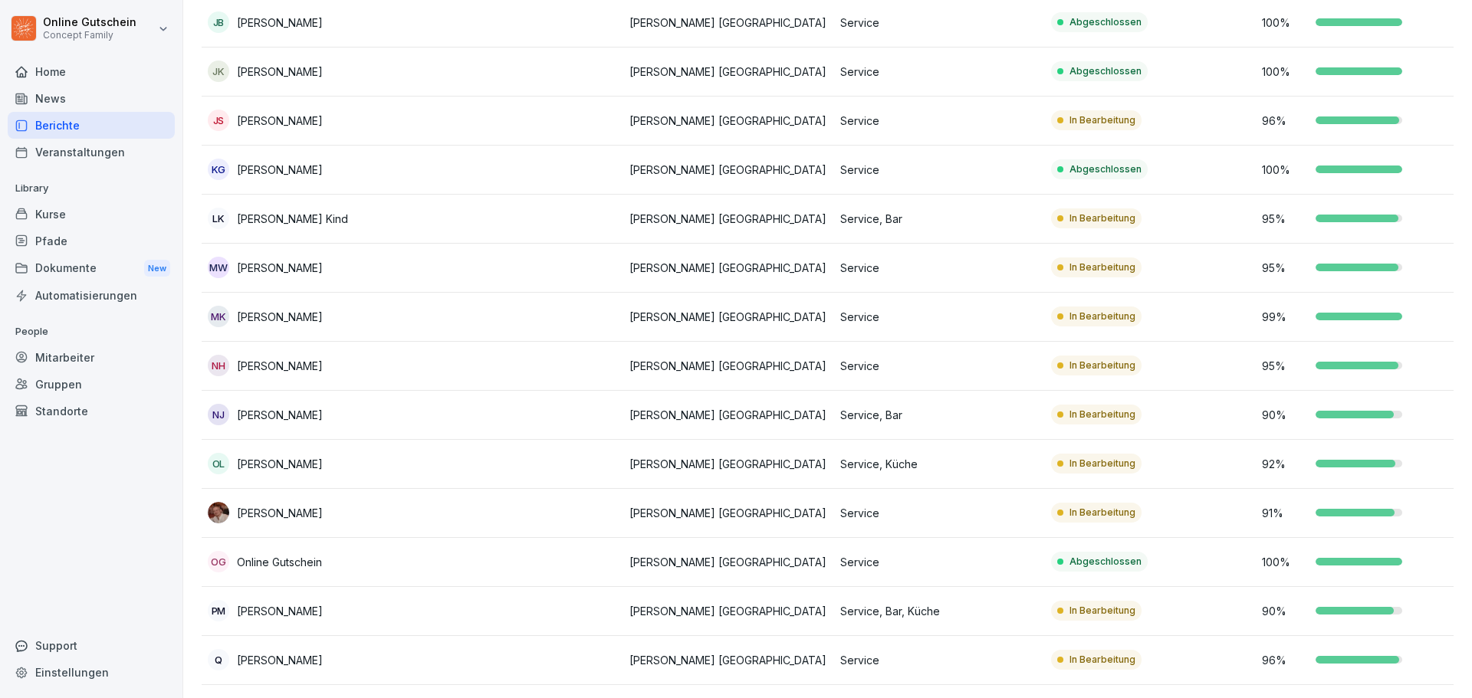
click at [314, 511] on p "[PERSON_NAME]" at bounding box center [280, 513] width 86 height 16
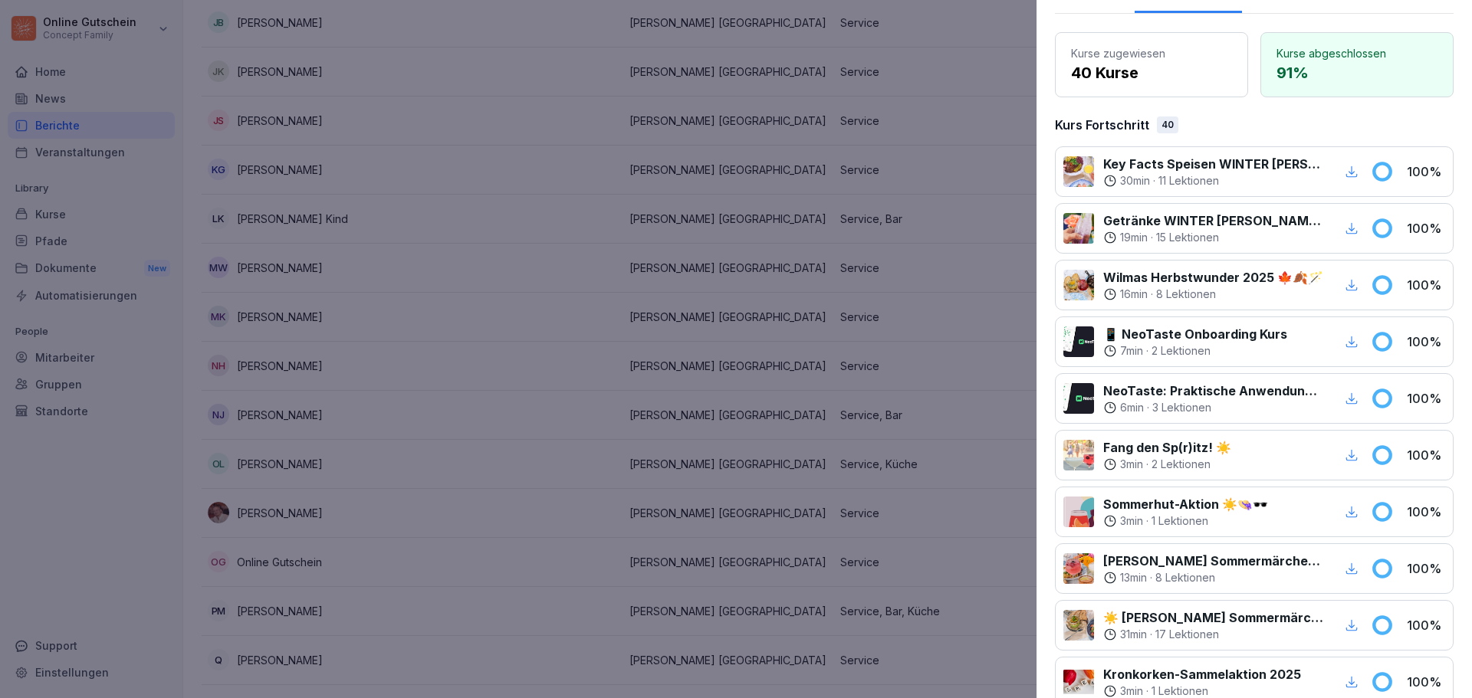
scroll to position [0, 0]
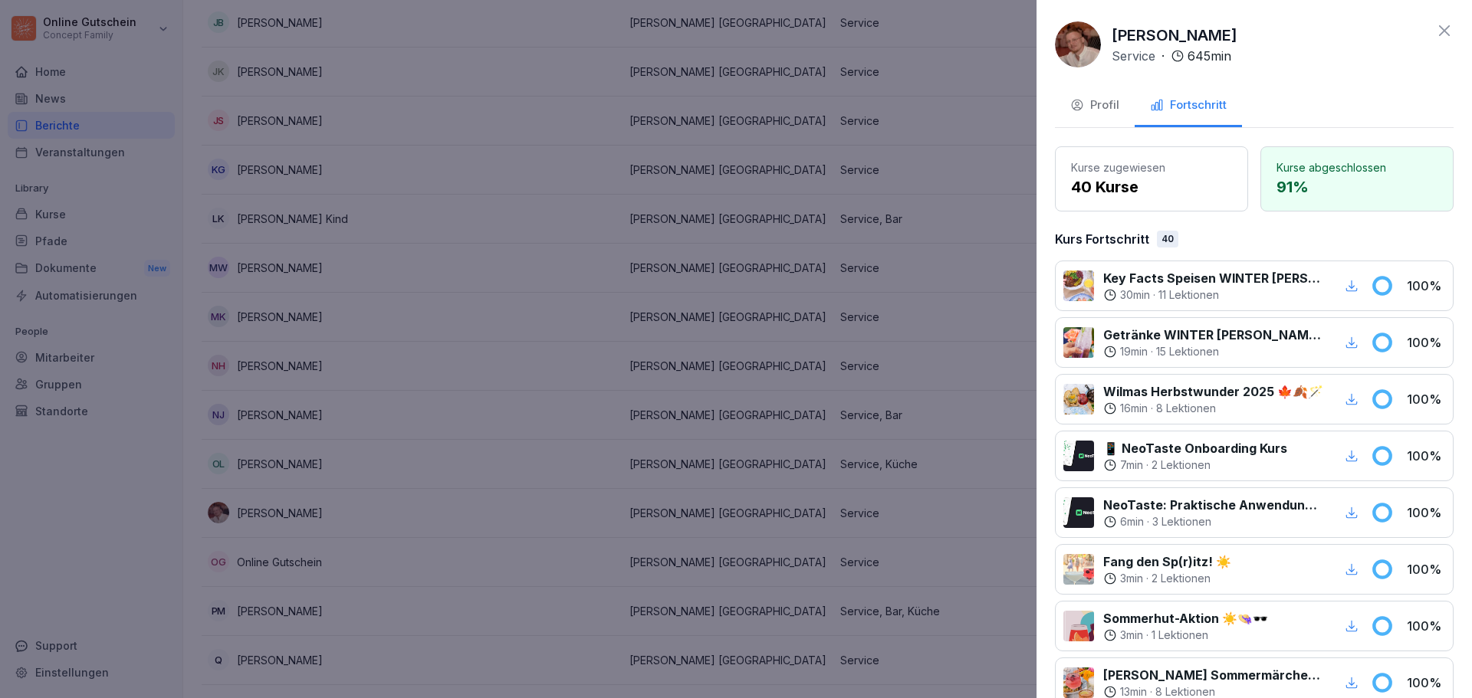
click at [1435, 29] on icon at bounding box center [1444, 30] width 18 height 18
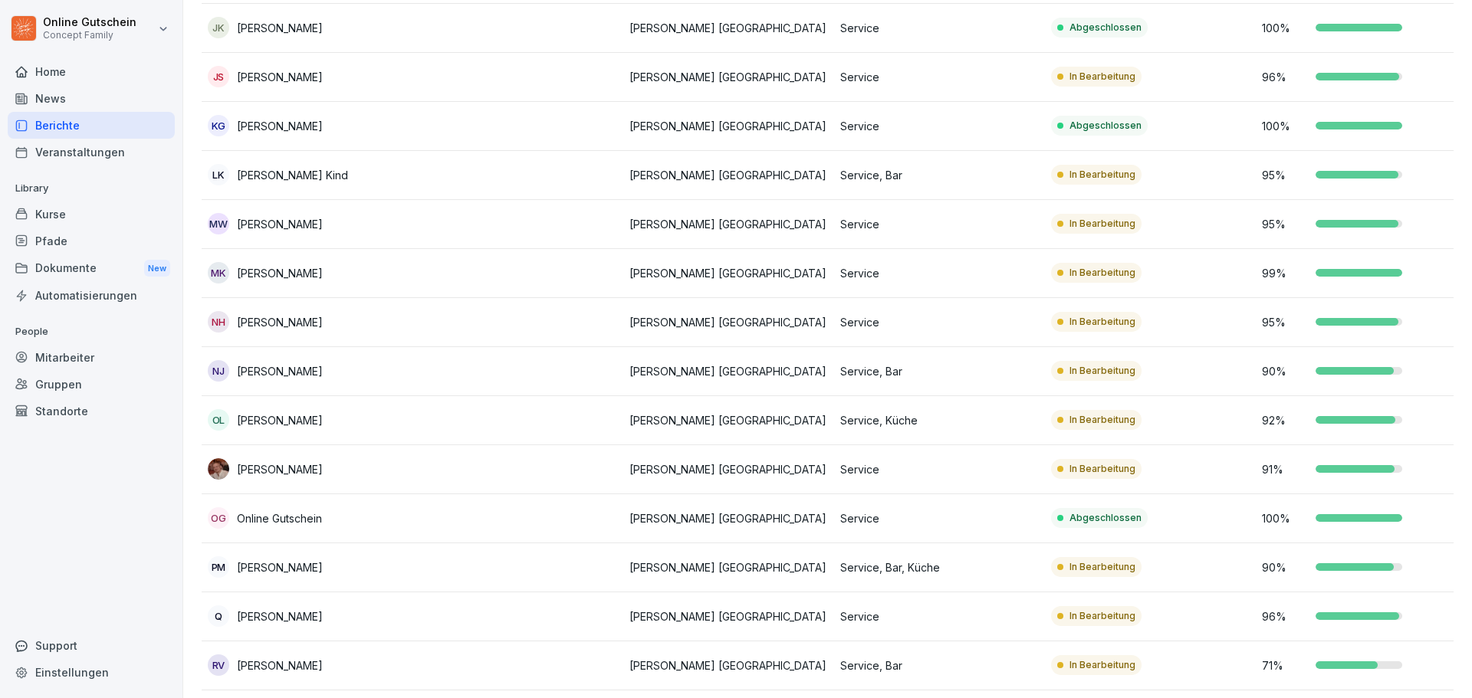
scroll to position [690, 0]
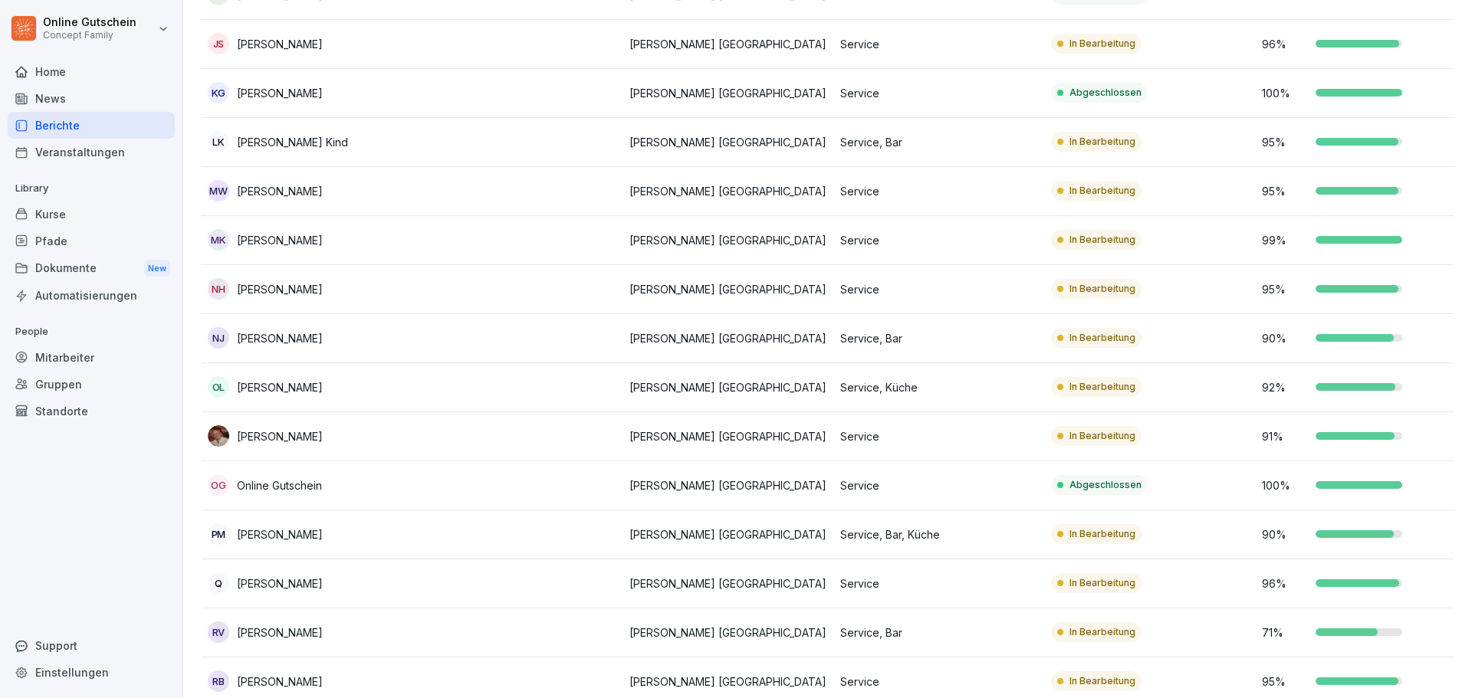
click at [614, 580] on td at bounding box center [517, 584] width 211 height 49
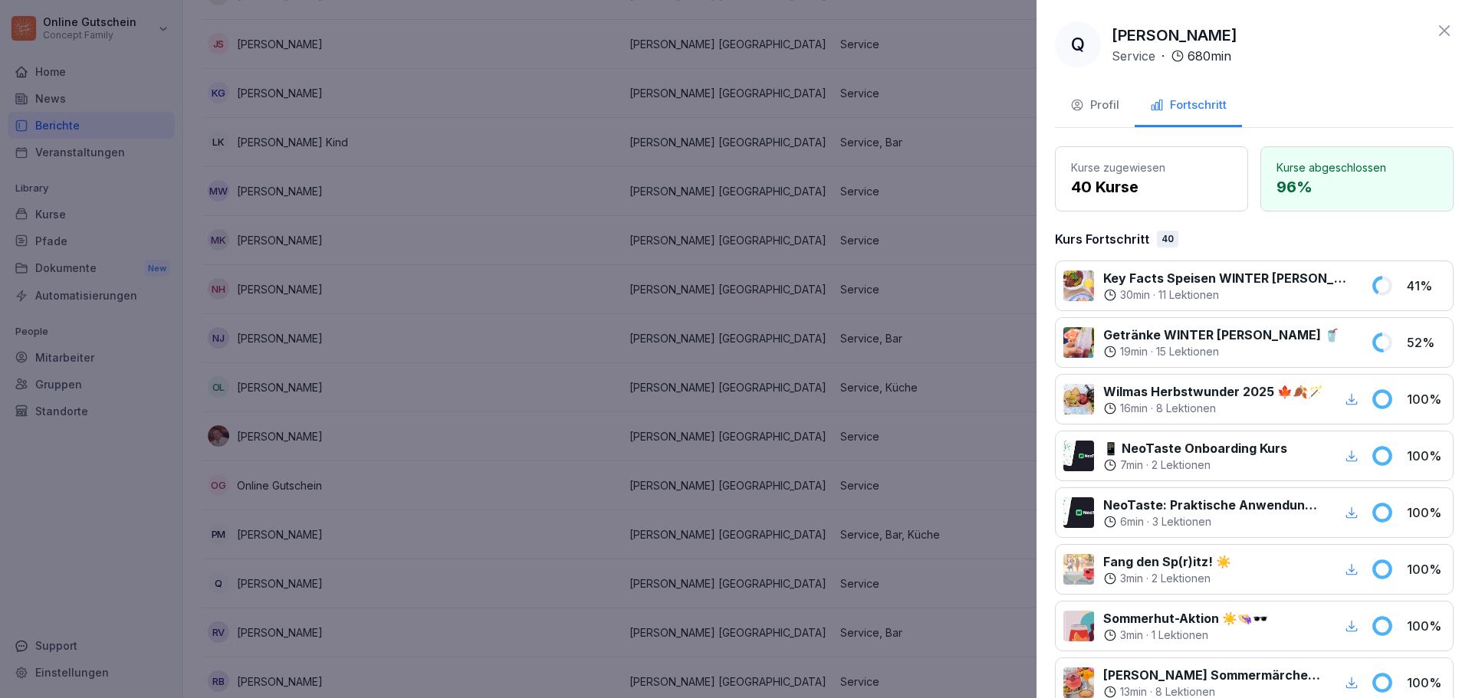
click at [1436, 31] on icon at bounding box center [1444, 30] width 18 height 18
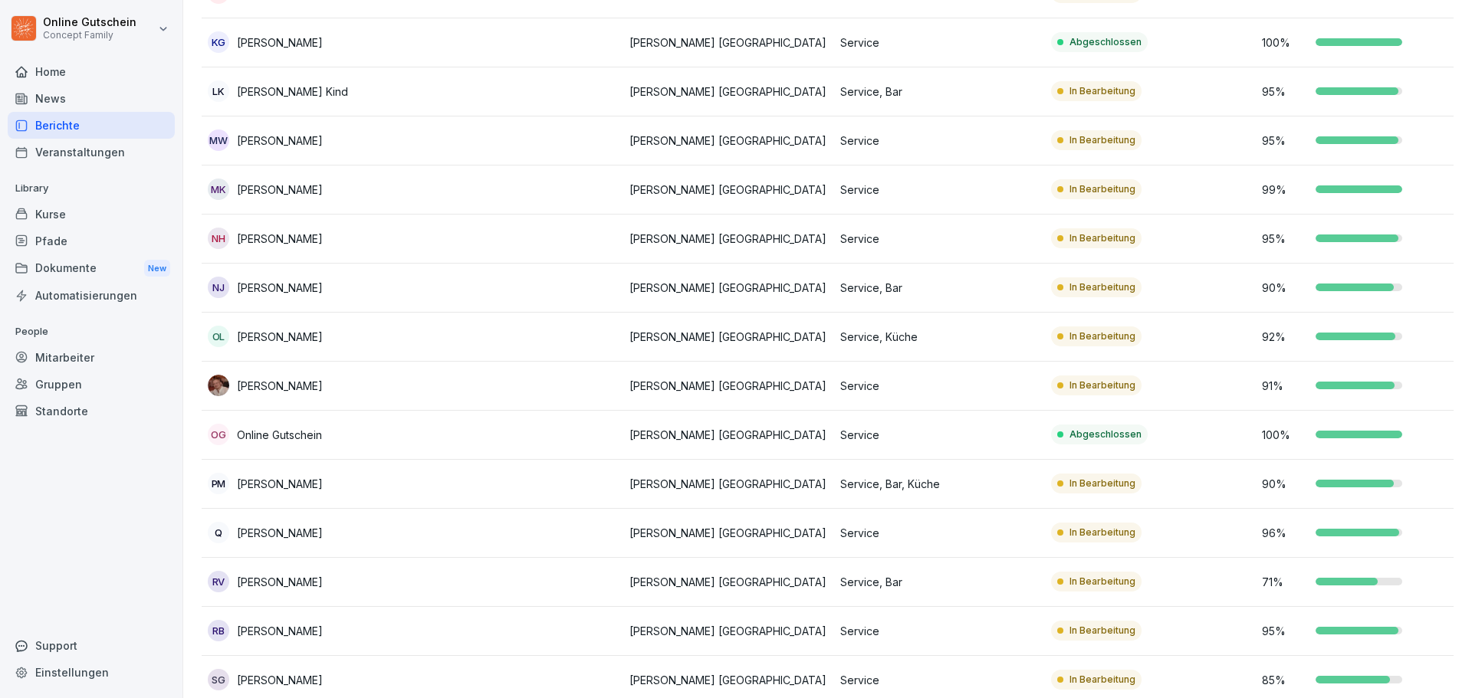
scroll to position [767, 0]
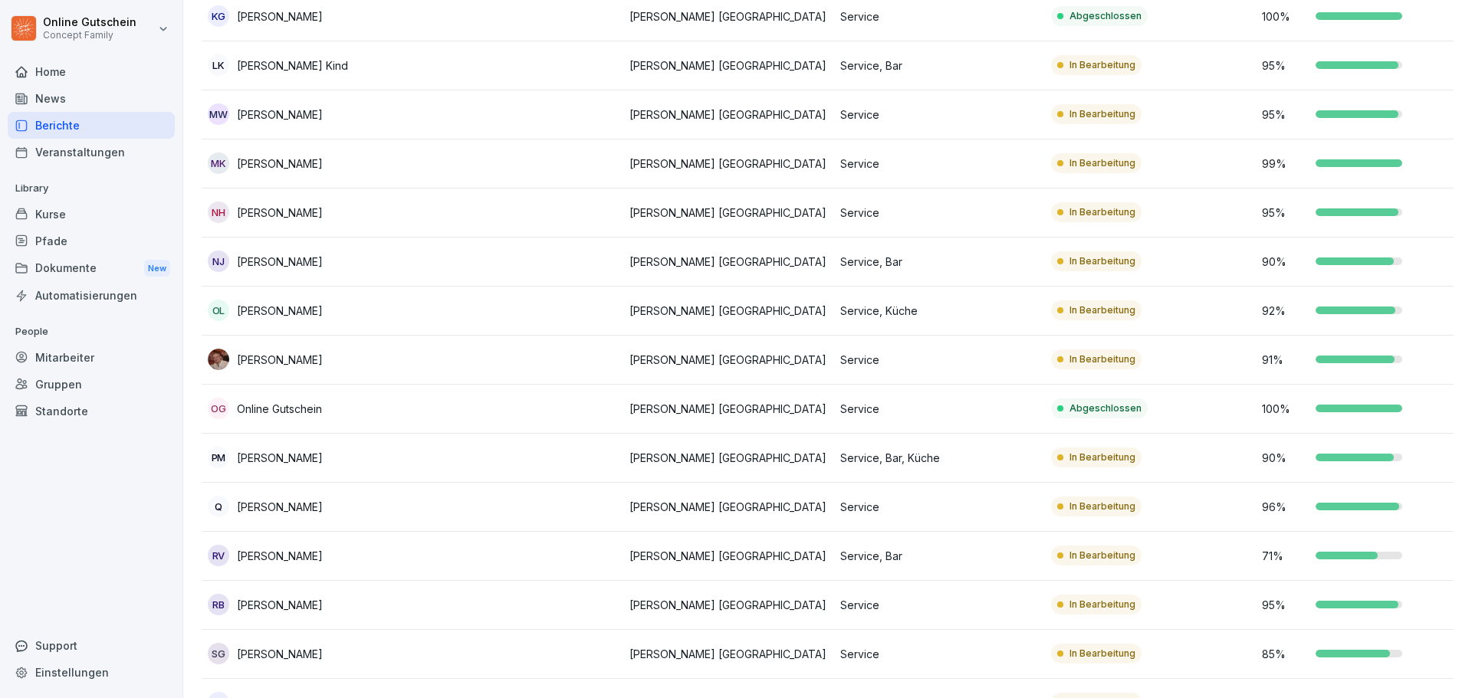
click at [323, 557] on p "[PERSON_NAME]" at bounding box center [280, 556] width 86 height 16
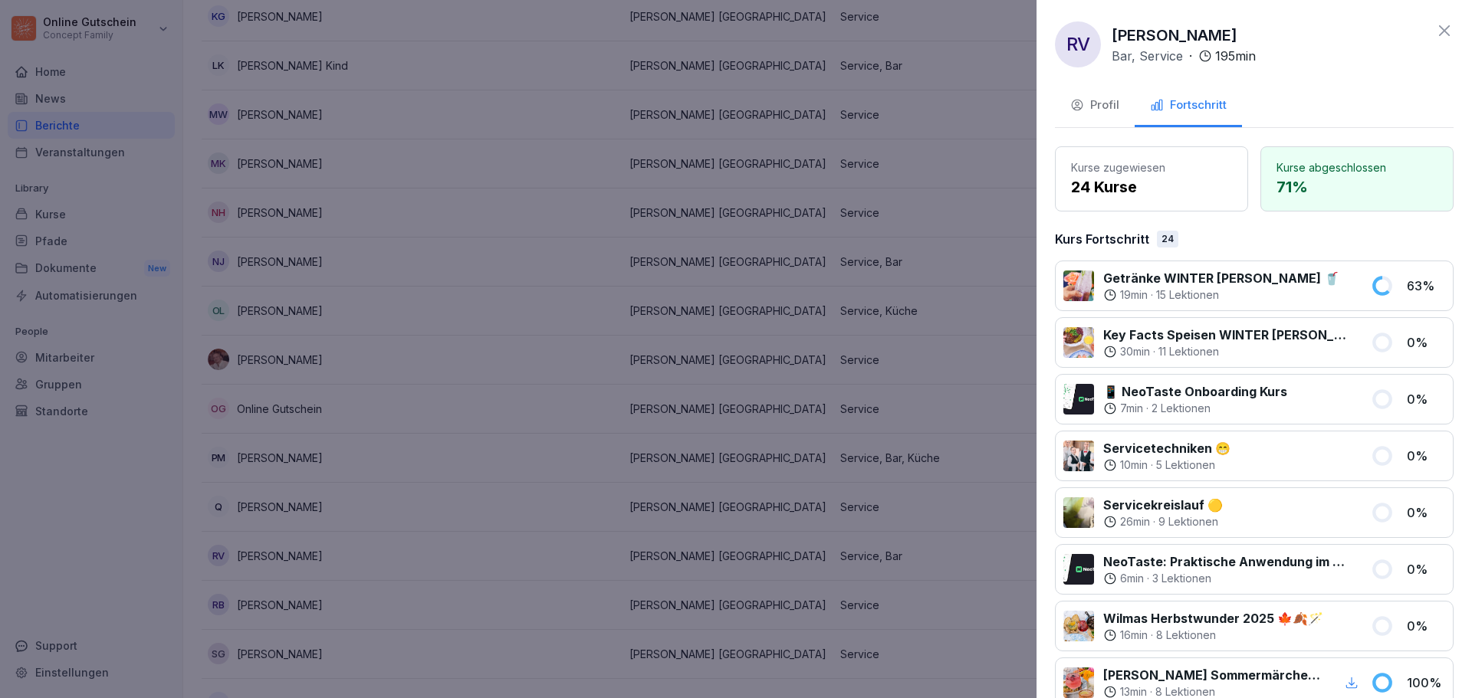
click at [1435, 34] on icon at bounding box center [1444, 30] width 18 height 18
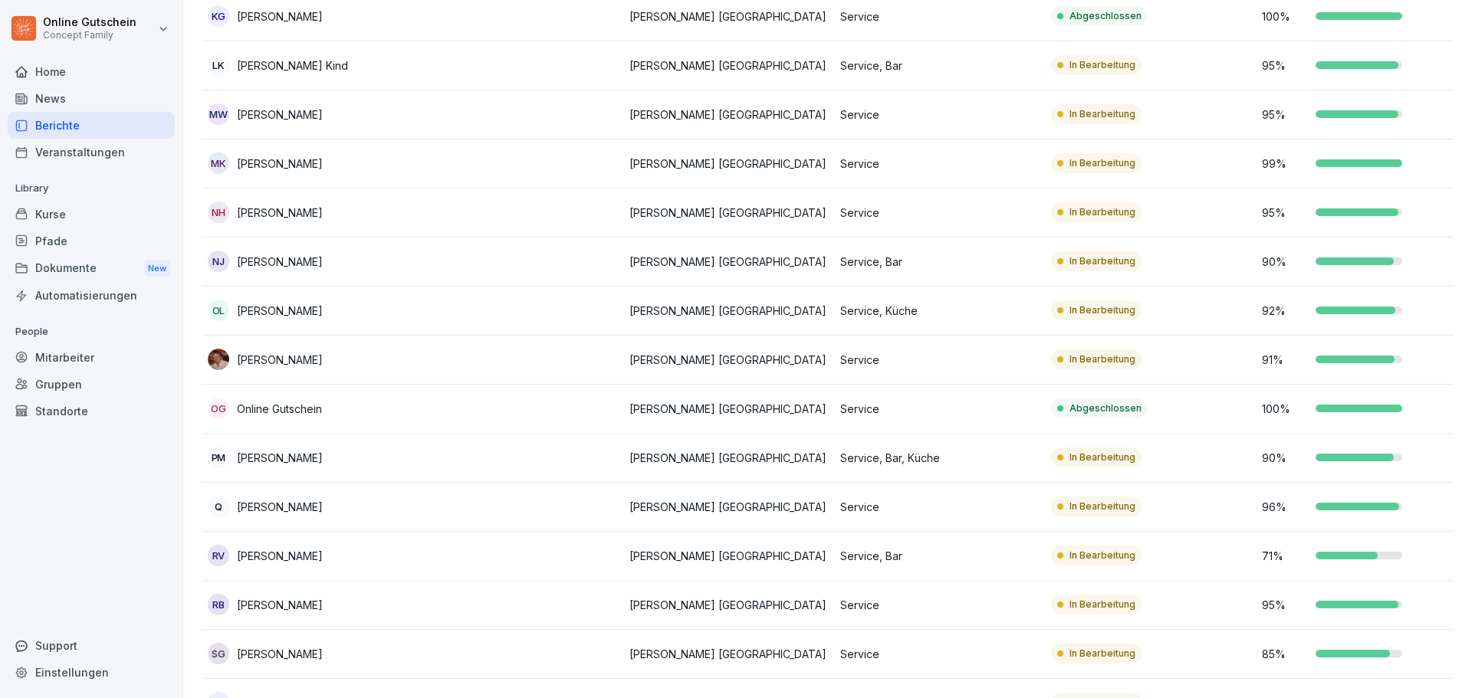
click at [323, 606] on p "[PERSON_NAME]" at bounding box center [280, 605] width 86 height 16
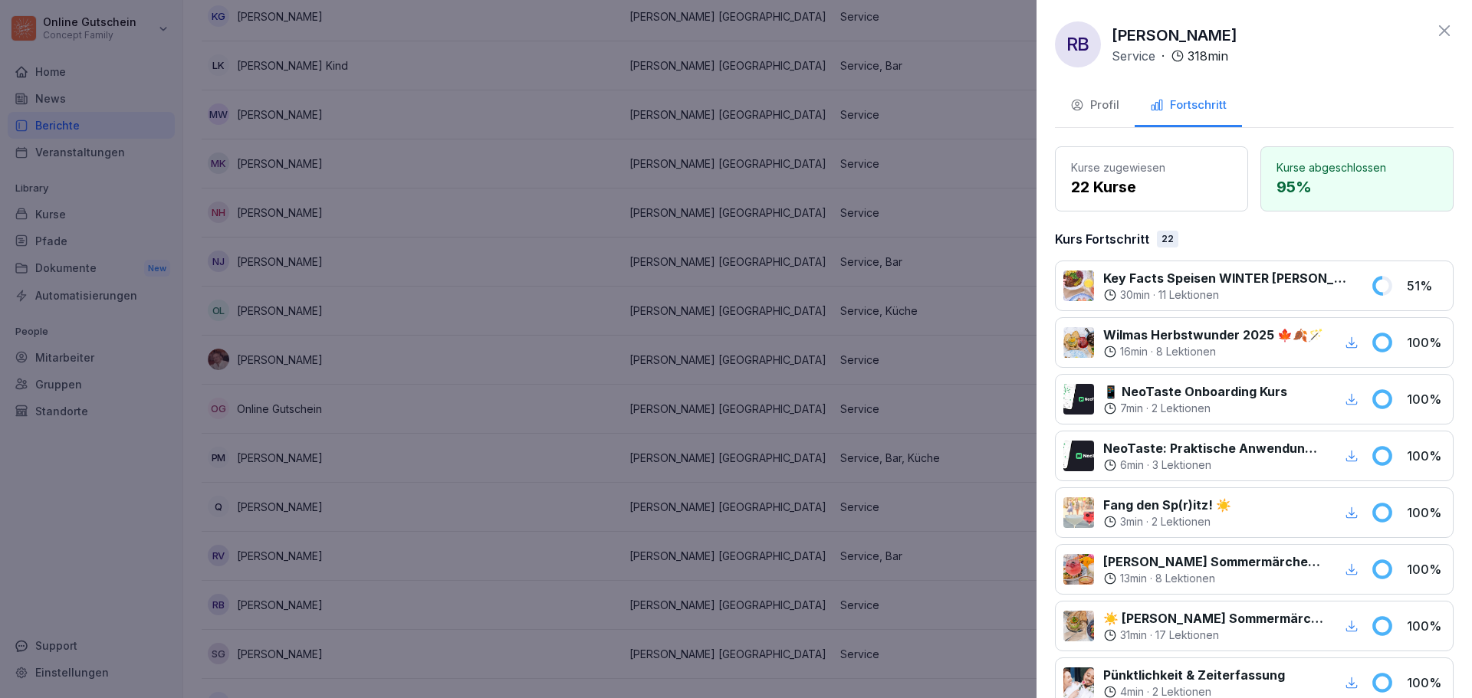
click at [1435, 28] on icon at bounding box center [1444, 30] width 18 height 18
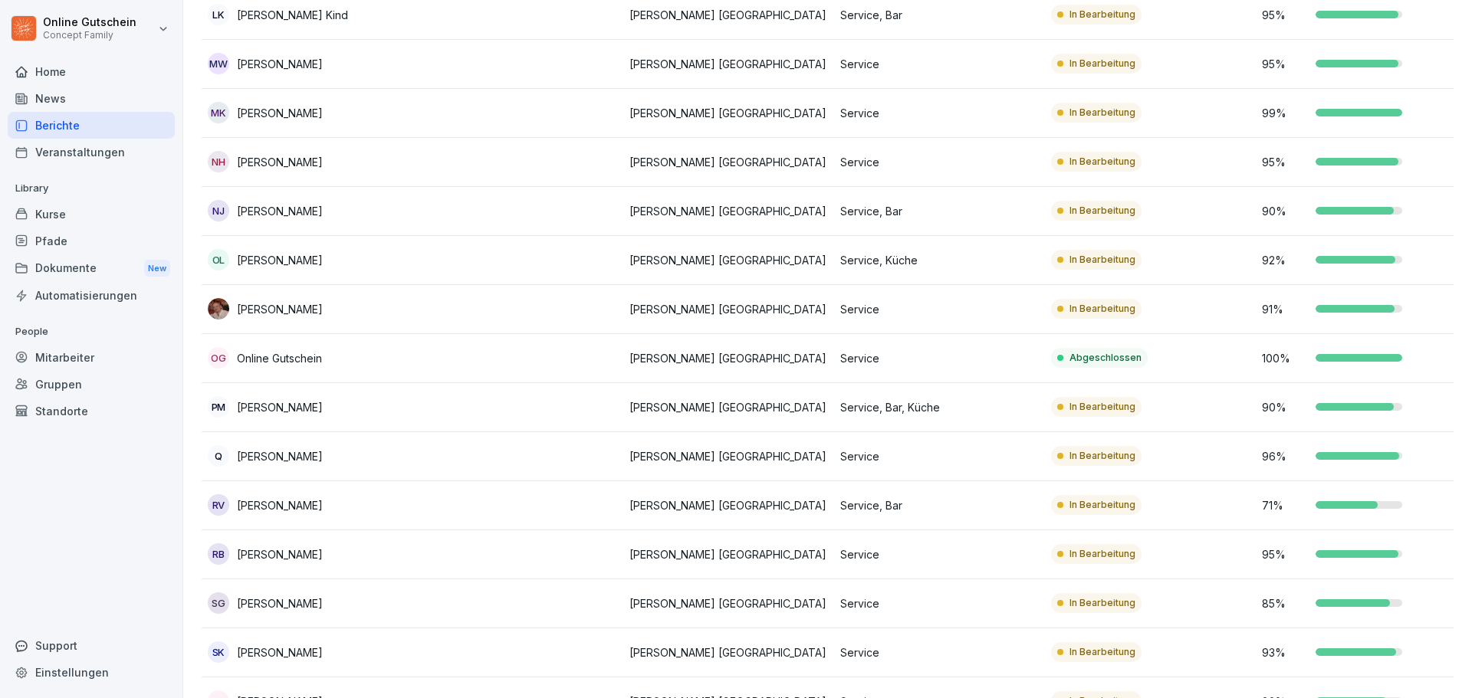
scroll to position [843, 0]
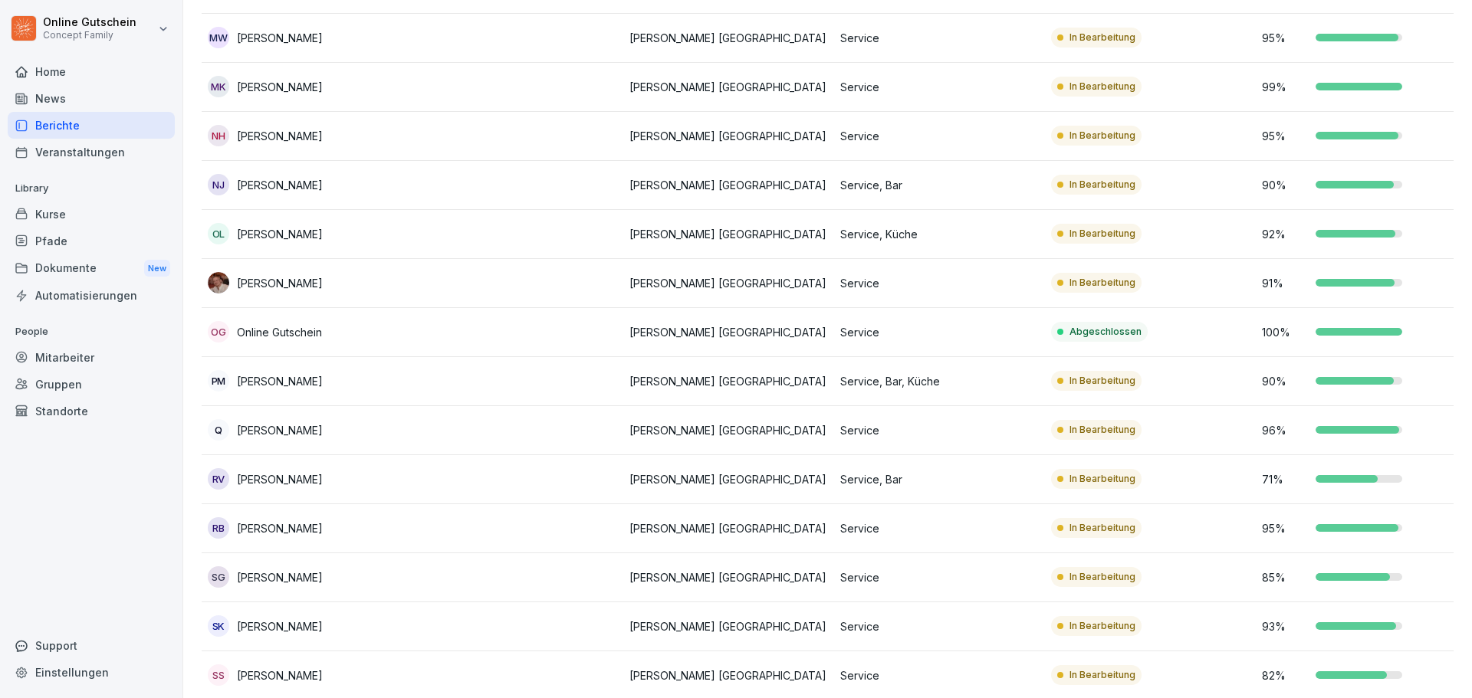
click at [573, 580] on td at bounding box center [517, 577] width 211 height 49
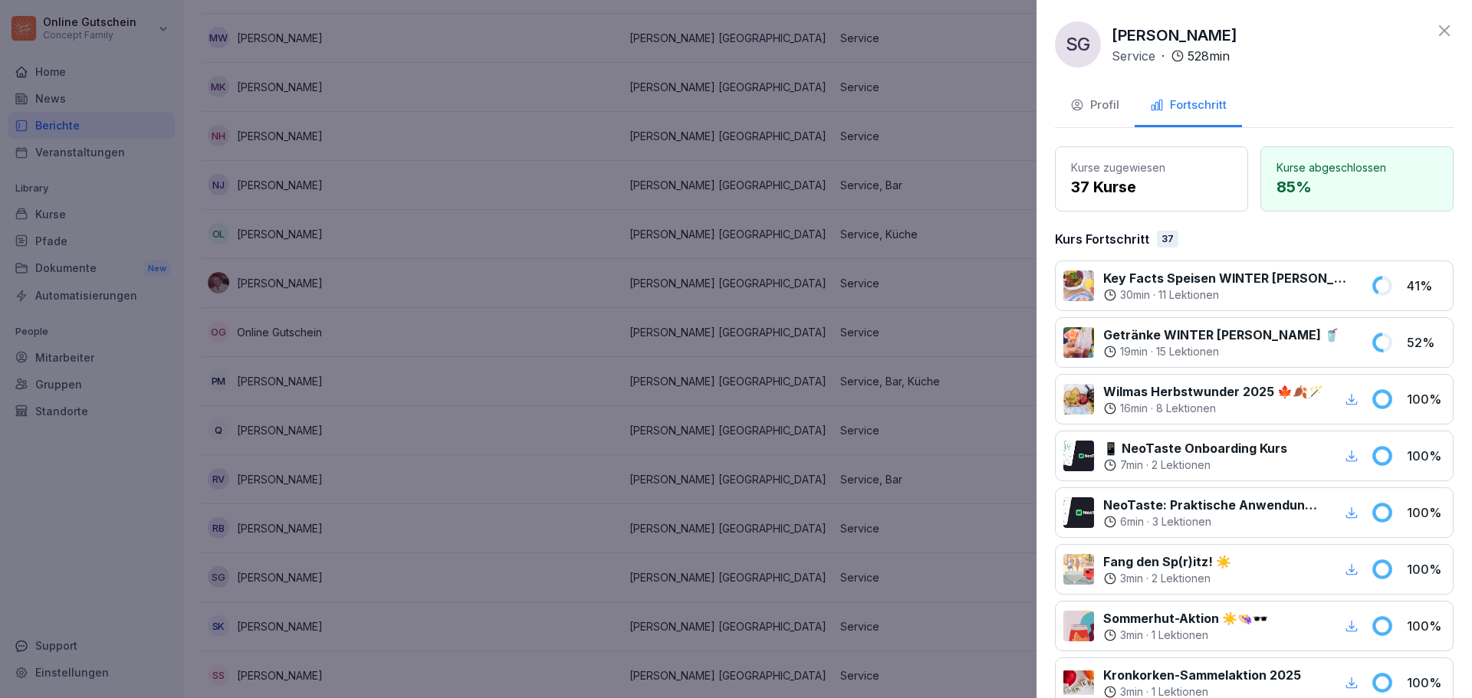
click at [1439, 26] on icon at bounding box center [1444, 30] width 11 height 11
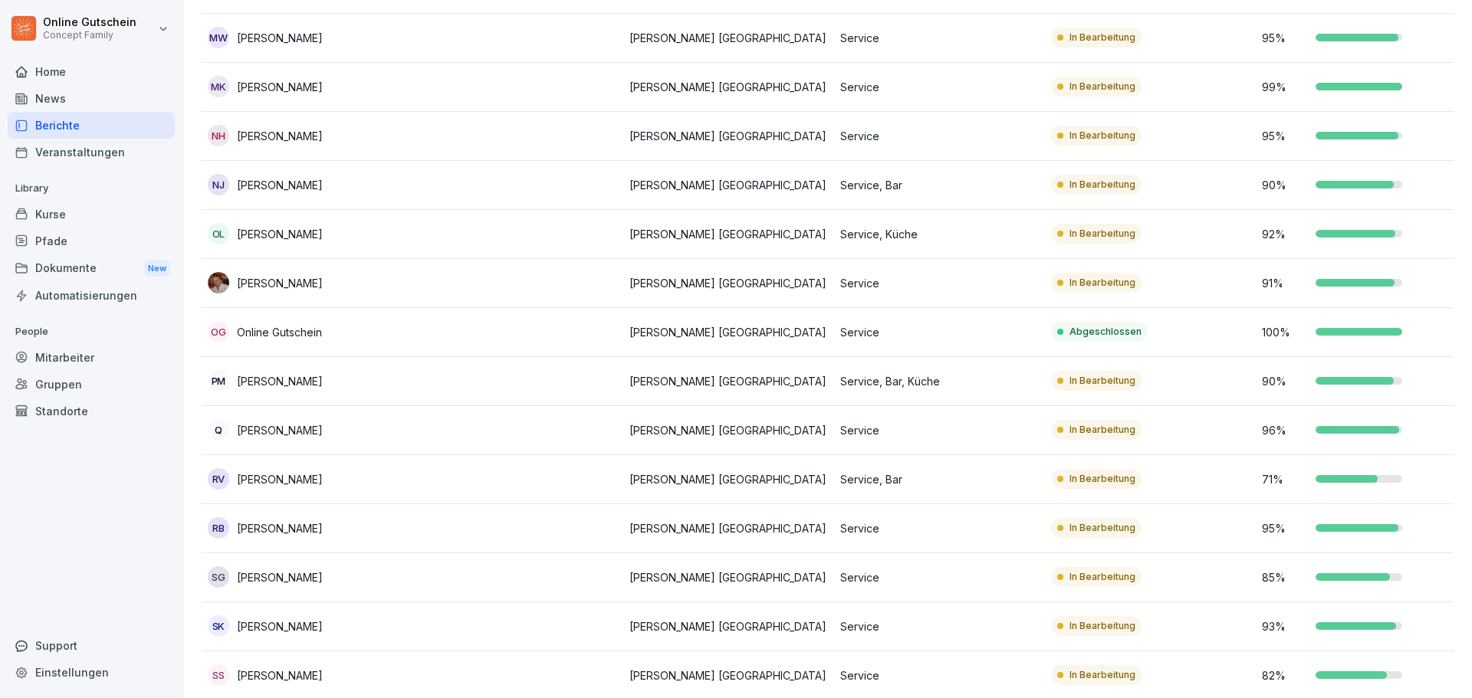
scroll to position [920, 0]
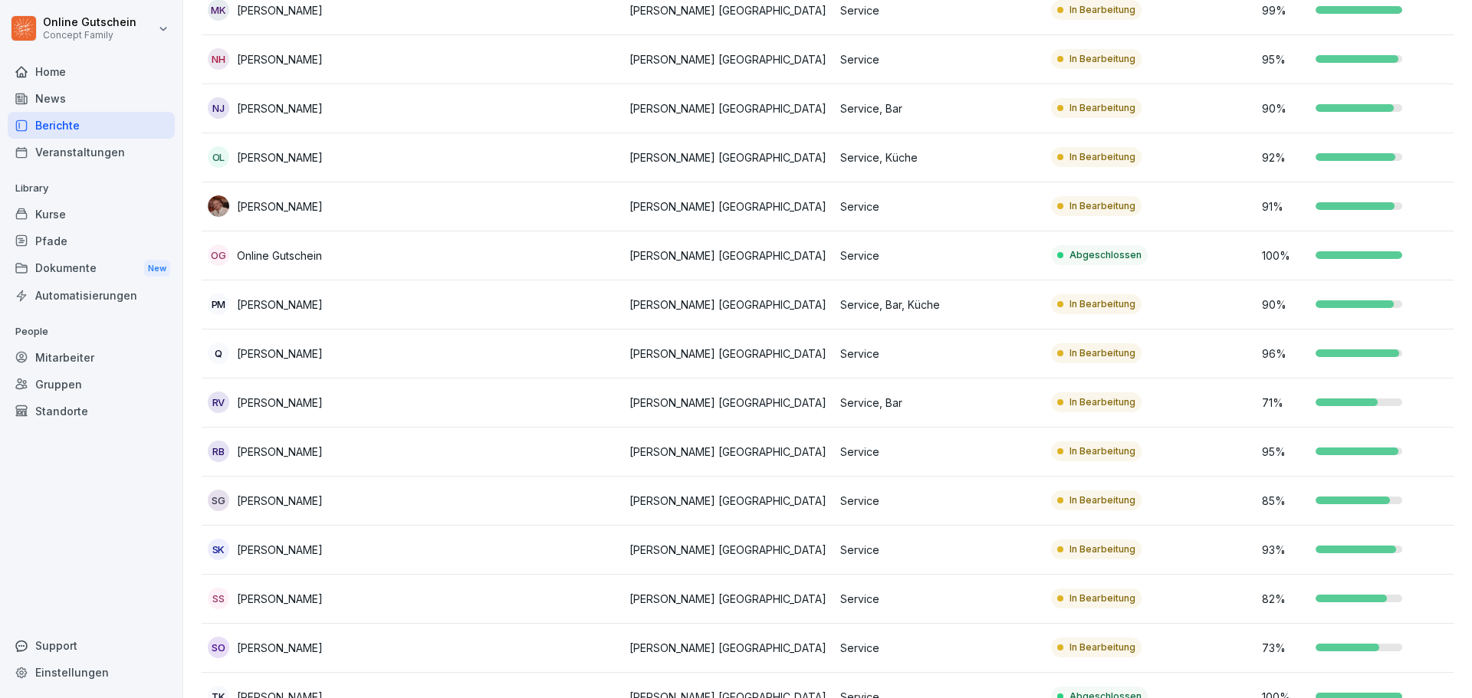
click at [341, 558] on div "SK [PERSON_NAME]" at bounding box center [307, 549] width 199 height 21
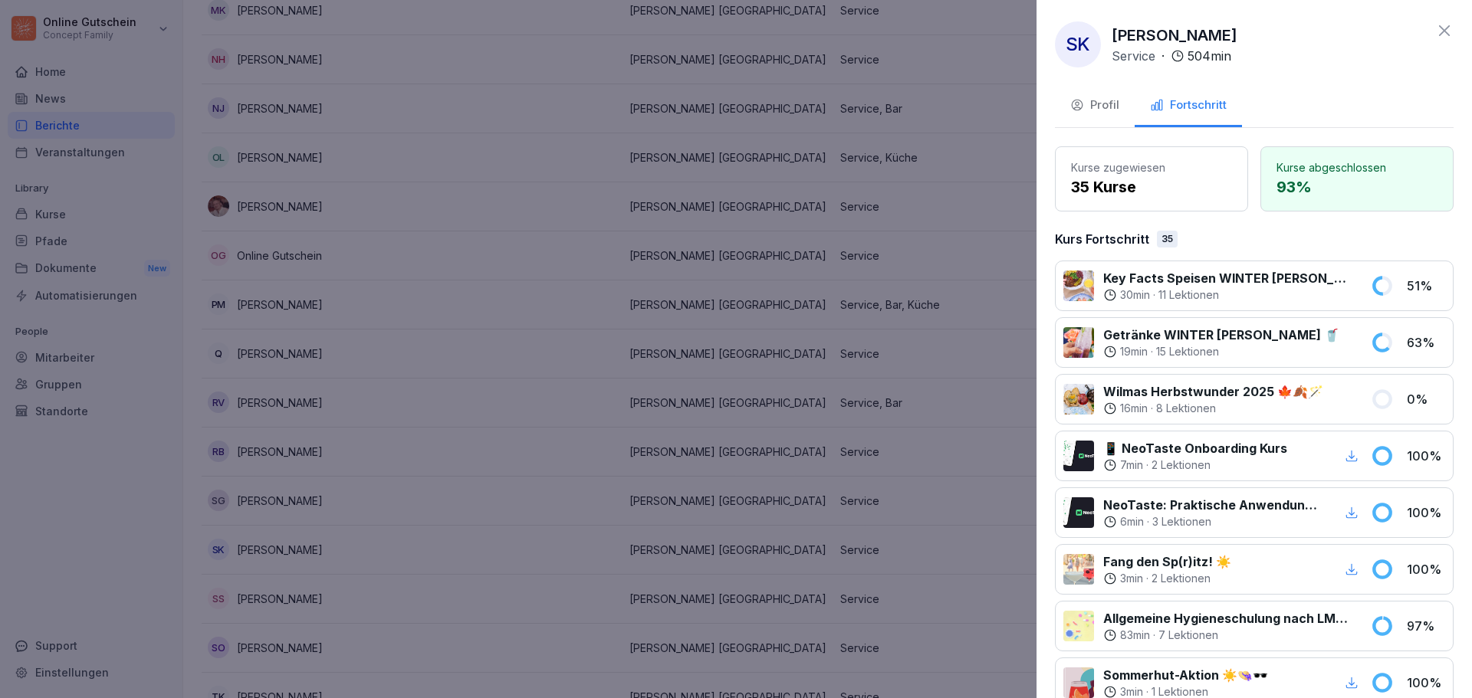
click at [1435, 28] on icon at bounding box center [1444, 30] width 18 height 18
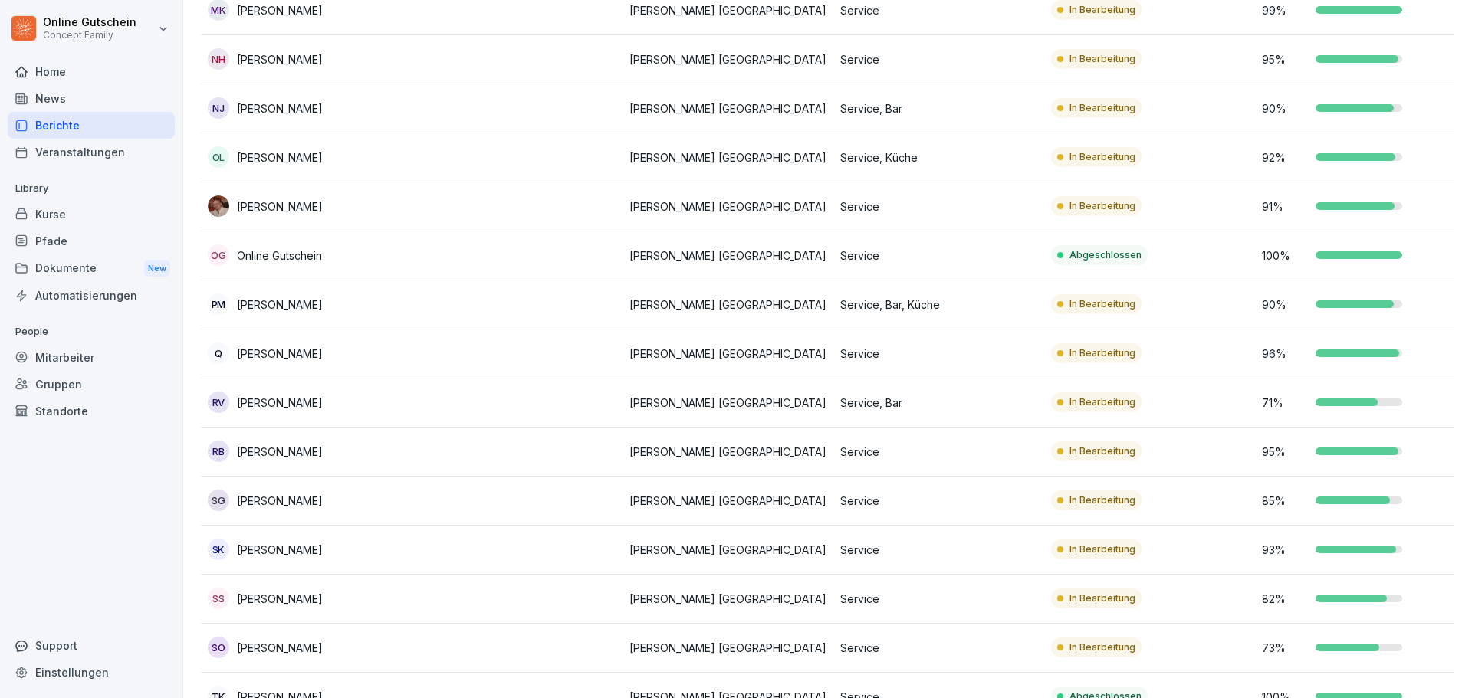
click at [274, 601] on p "[PERSON_NAME]" at bounding box center [280, 599] width 86 height 16
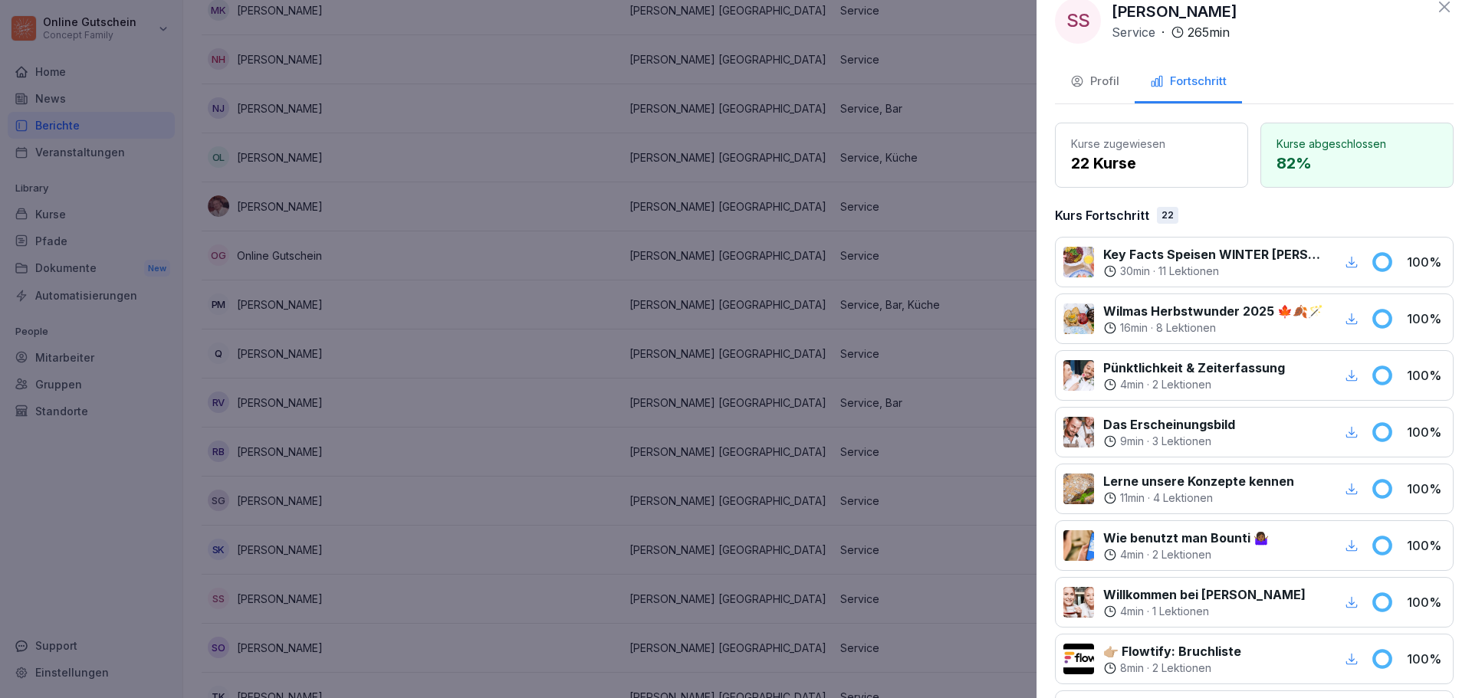
scroll to position [0, 0]
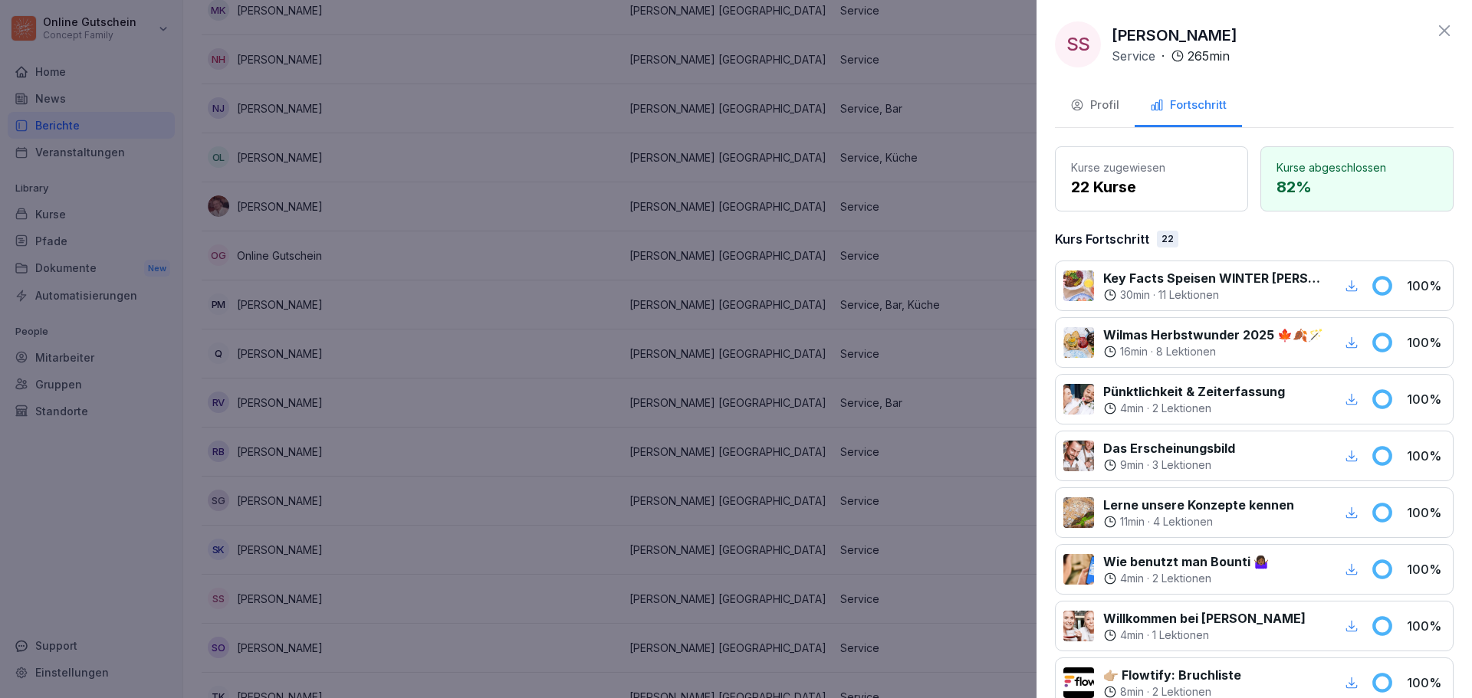
click at [1435, 30] on icon at bounding box center [1444, 30] width 18 height 18
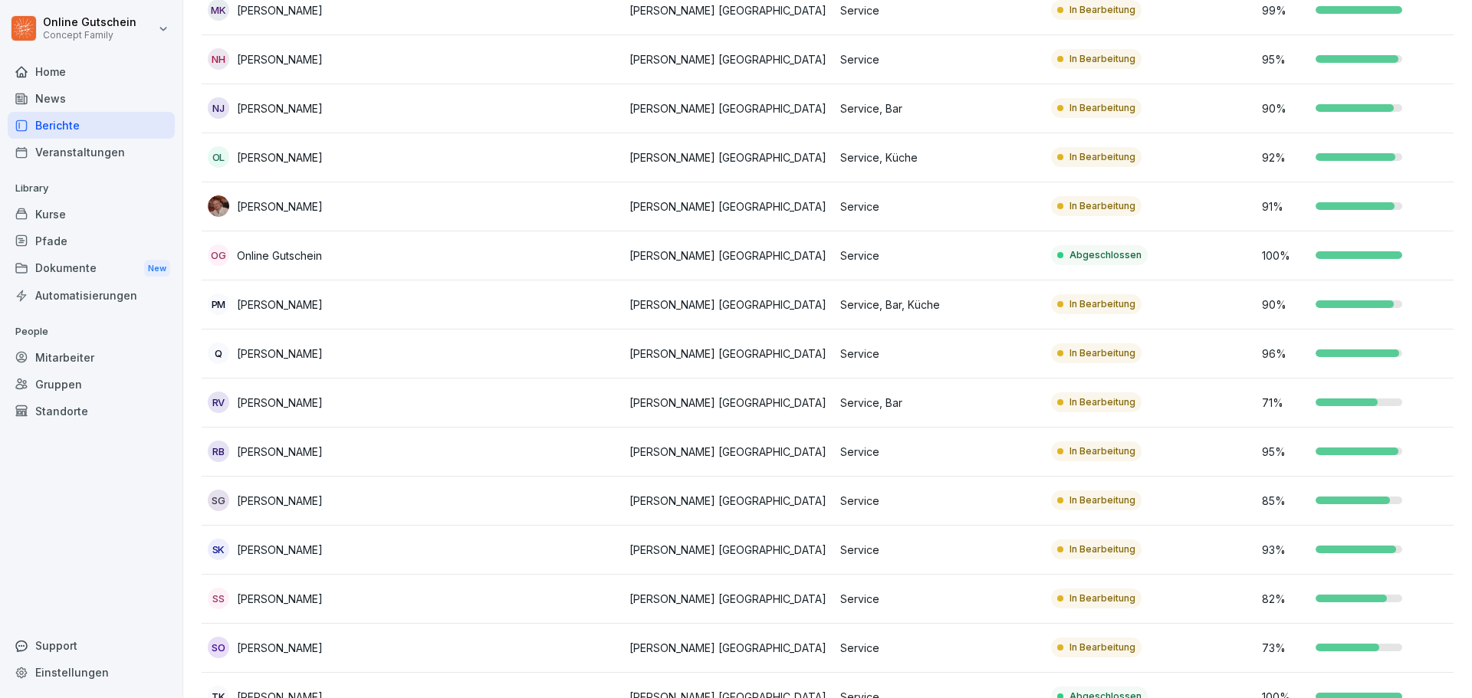
click at [268, 643] on p "[PERSON_NAME]" at bounding box center [280, 648] width 86 height 16
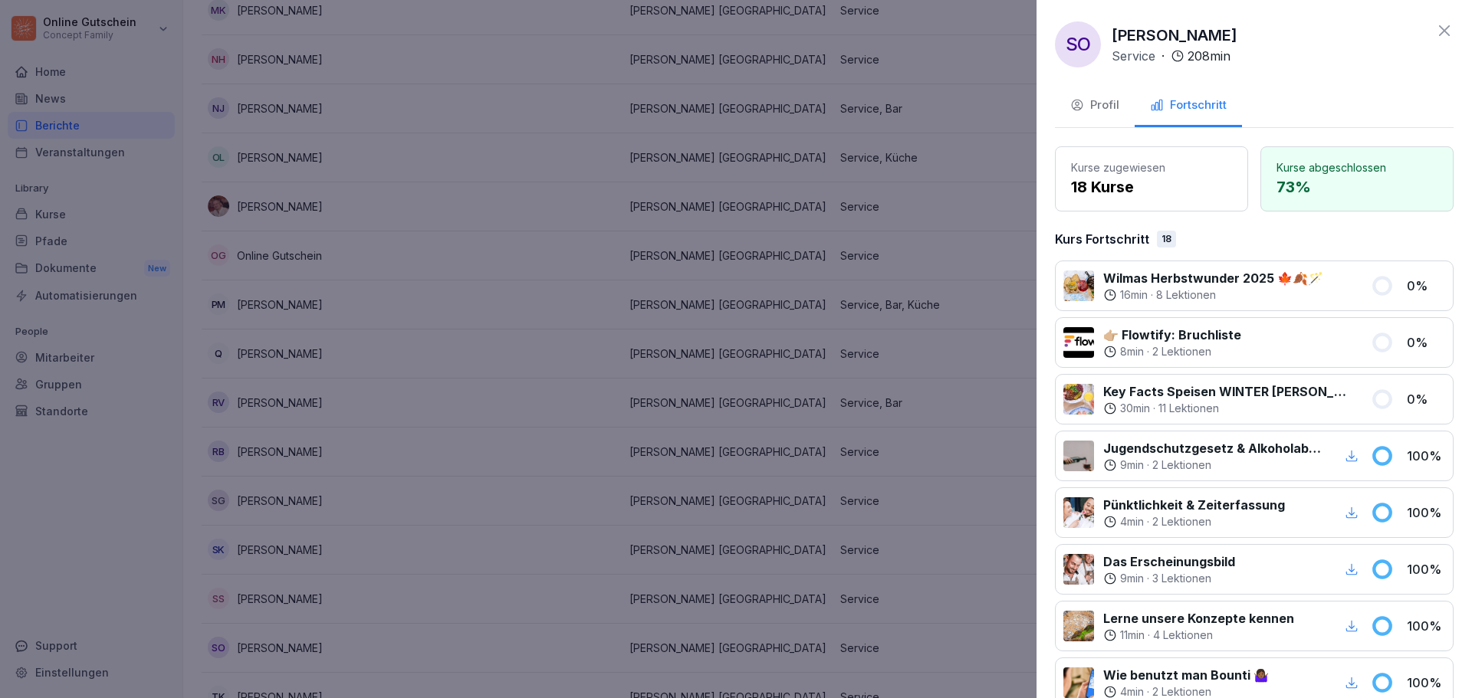
click at [1435, 33] on icon at bounding box center [1444, 30] width 18 height 18
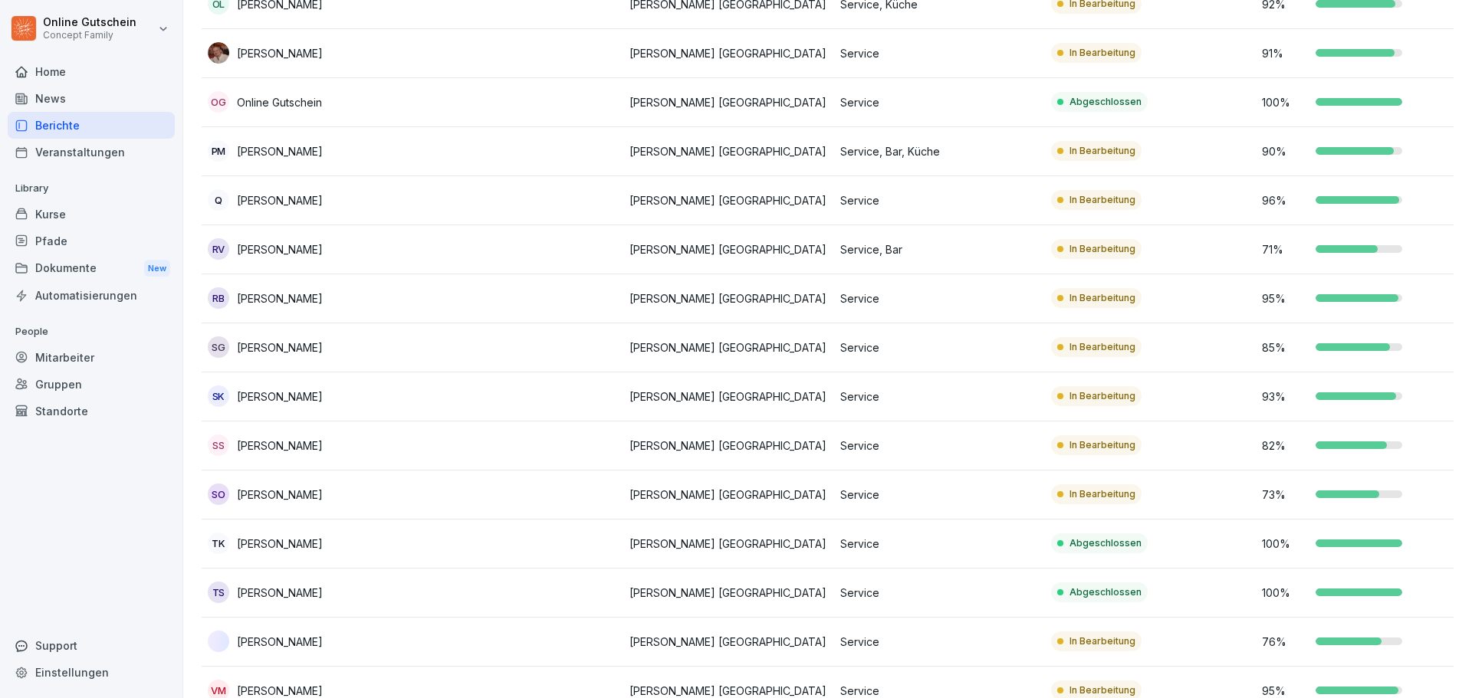
scroll to position [1150, 0]
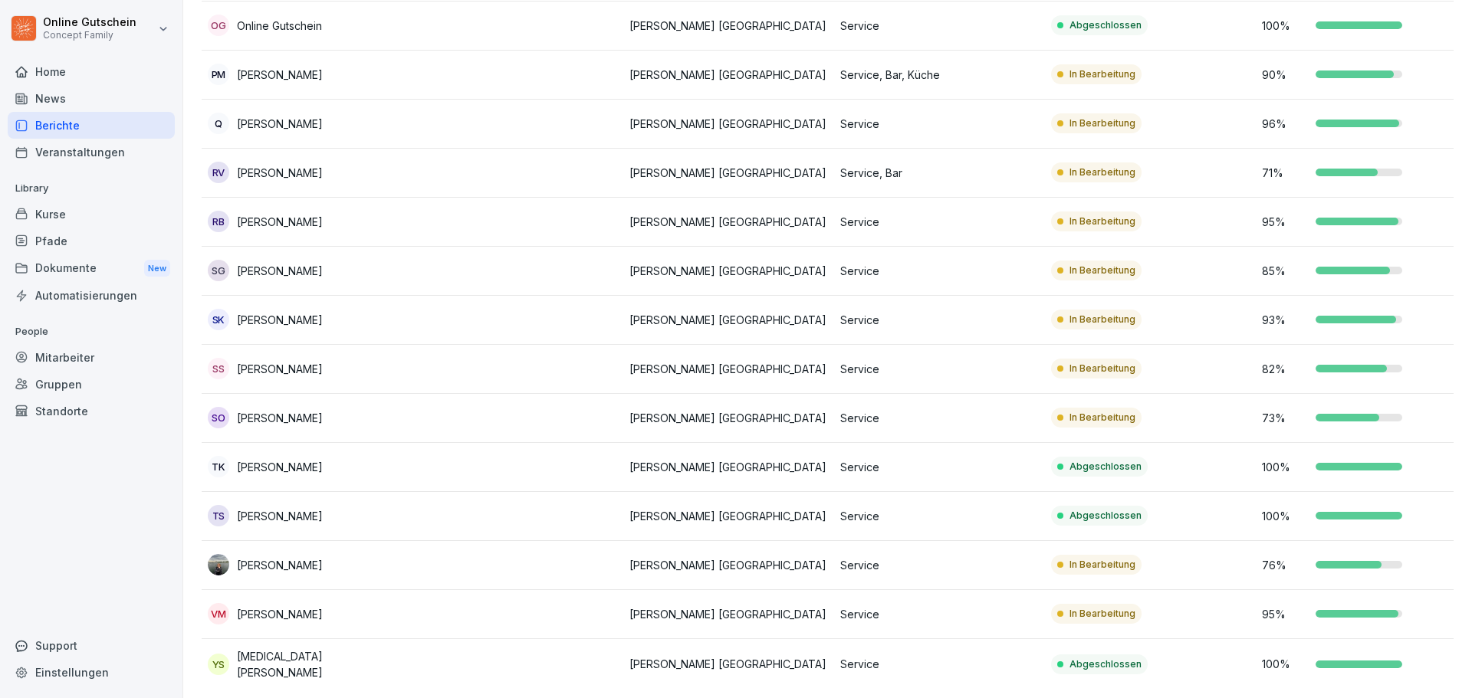
click at [339, 571] on div "[PERSON_NAME]" at bounding box center [307, 564] width 199 height 21
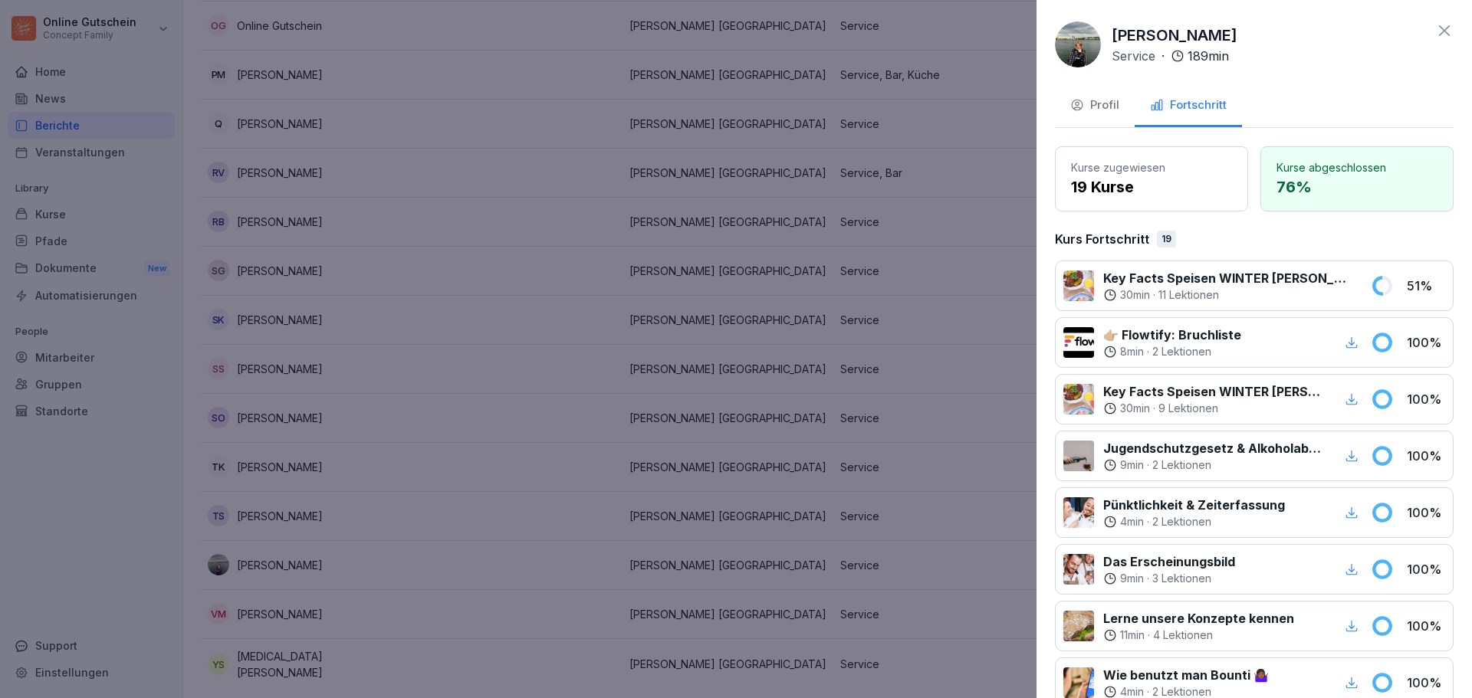
click at [1435, 31] on icon at bounding box center [1444, 30] width 18 height 18
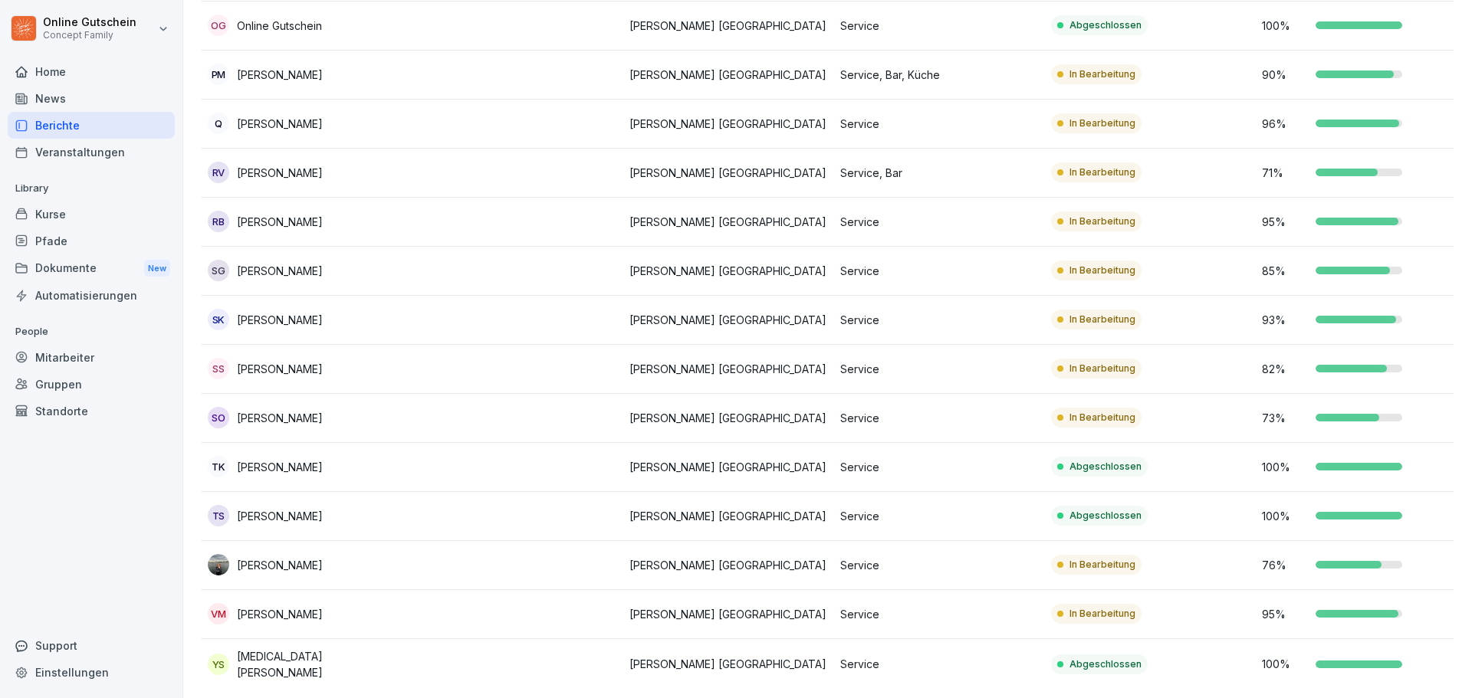
scroll to position [1175, 0]
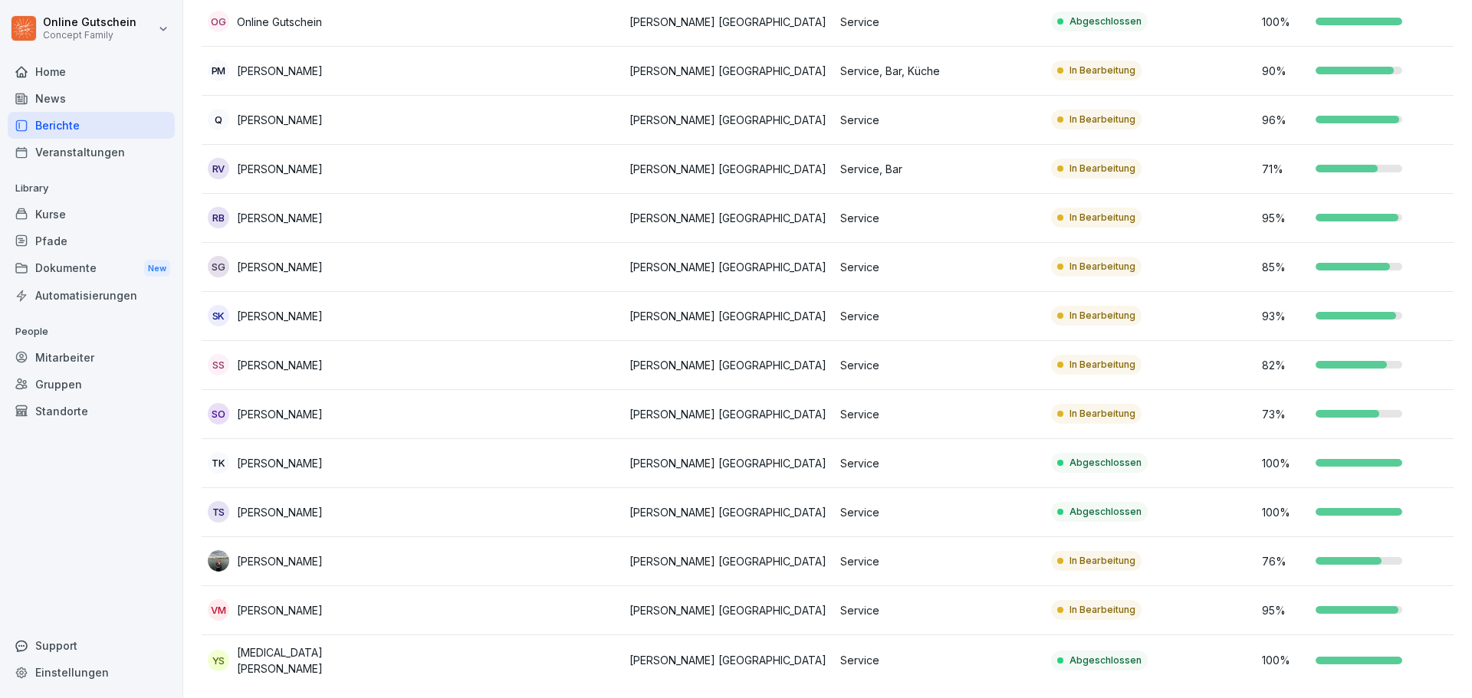
click at [320, 599] on div "VM [PERSON_NAME]" at bounding box center [307, 609] width 199 height 21
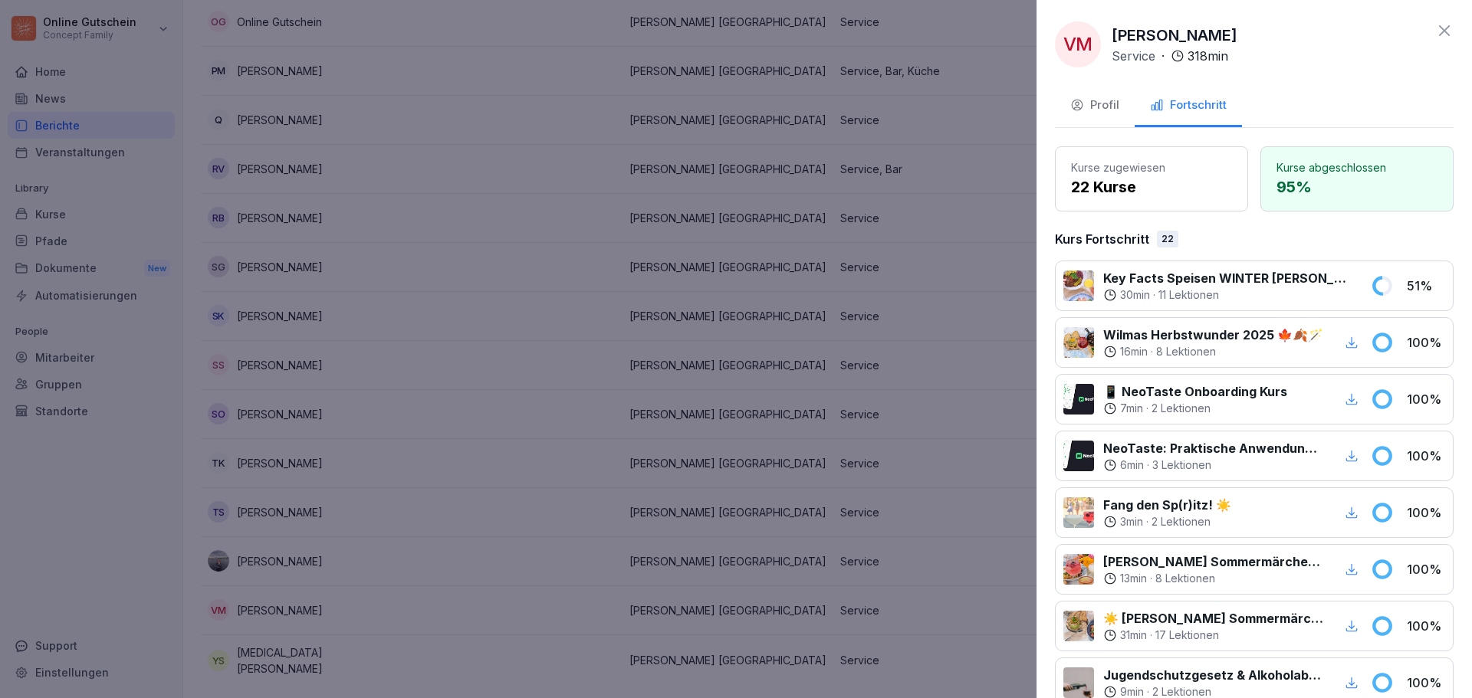
click at [1439, 28] on icon at bounding box center [1444, 30] width 11 height 11
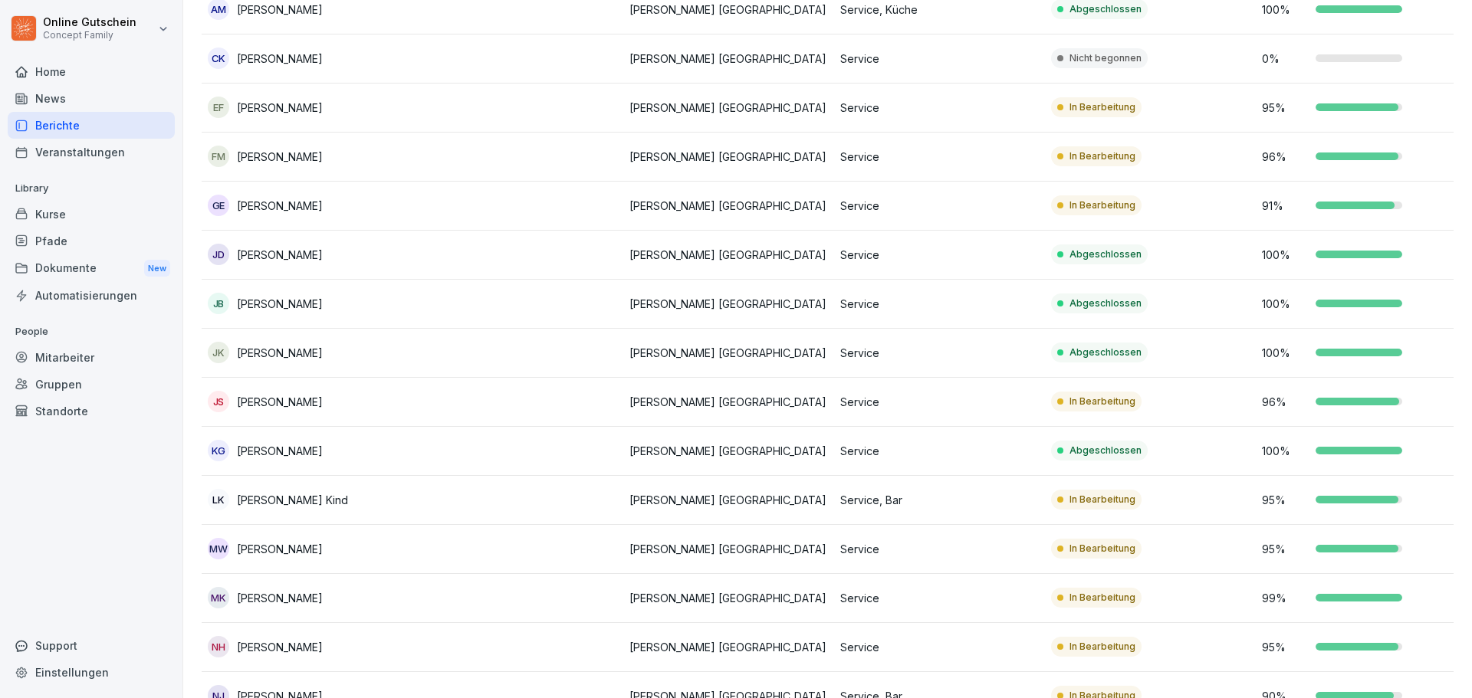
scroll to position [0, 0]
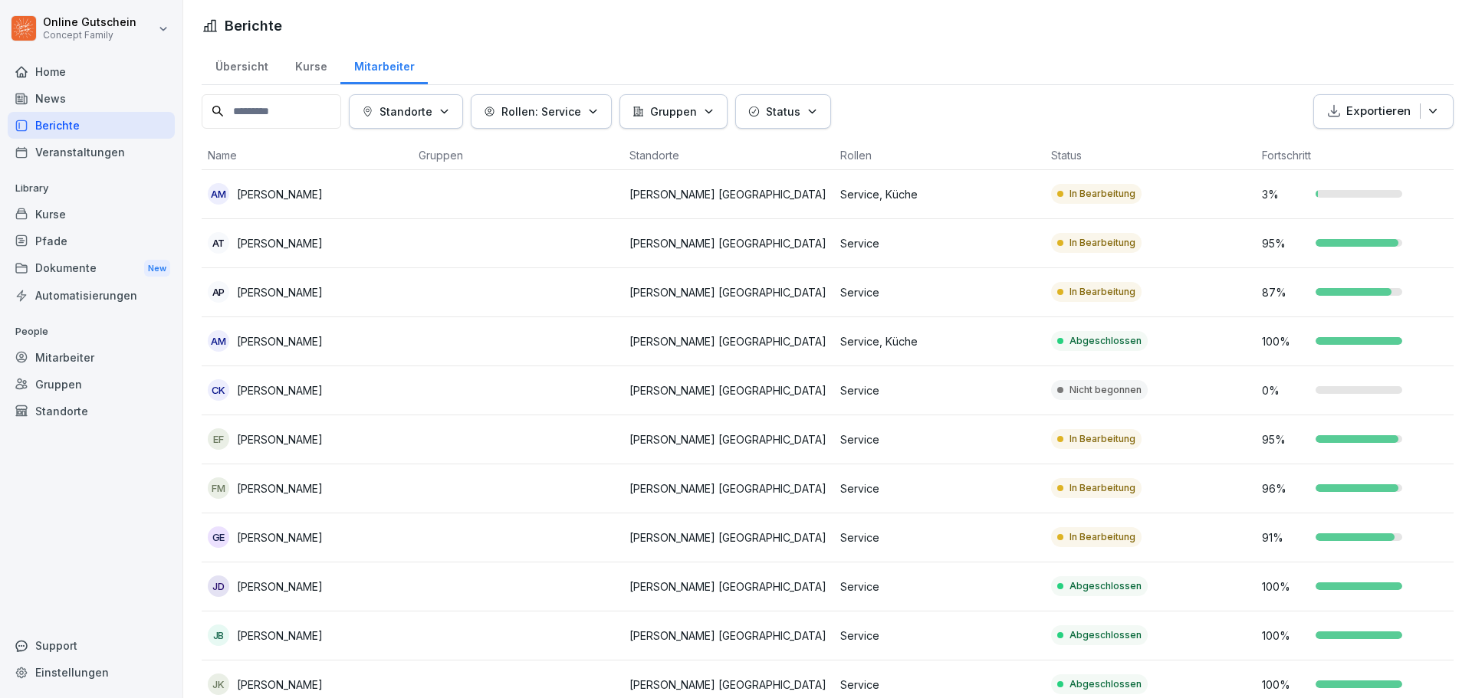
click at [1372, 108] on p "Exportieren" at bounding box center [1378, 112] width 64 height 18
